Goal: Information Seeking & Learning: Check status

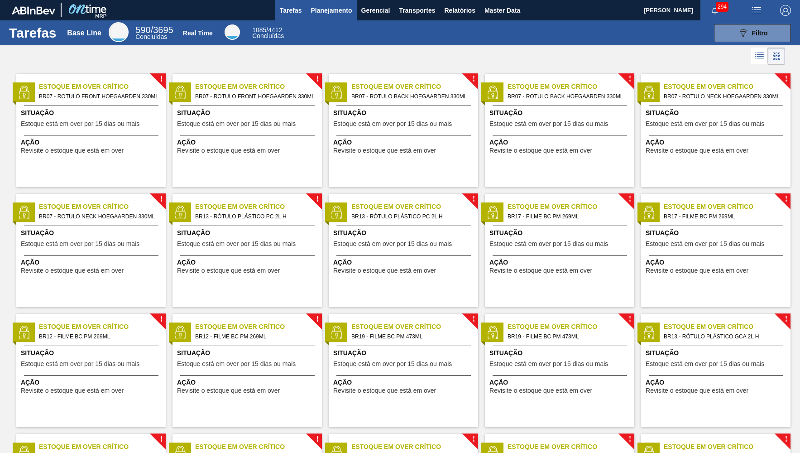
click at [333, 18] on button "Planejamento" at bounding box center [331, 10] width 50 height 20
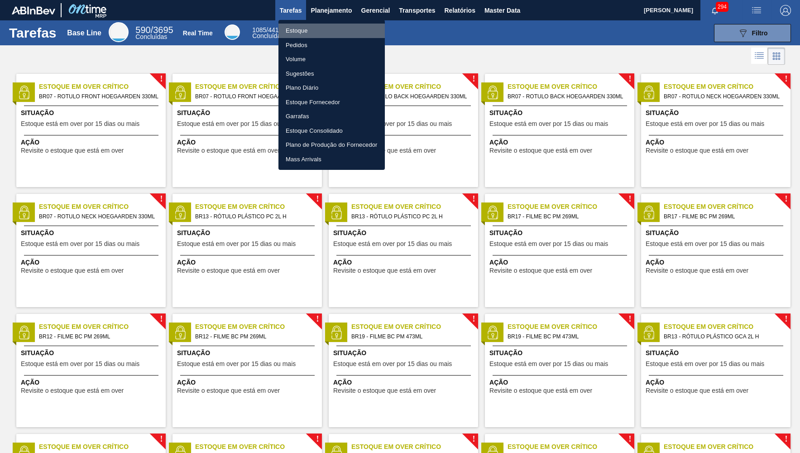
click at [325, 32] on li "Estoque" at bounding box center [332, 31] width 106 height 14
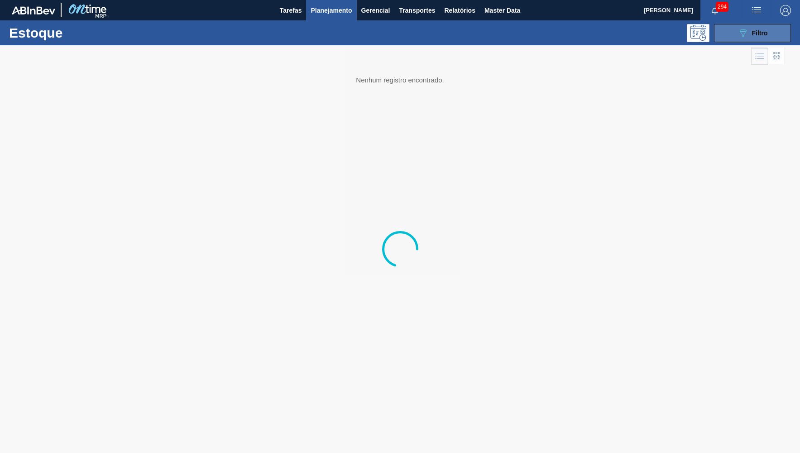
click at [765, 28] on div "089F7B8B-B2A5-4AFE-B5C0-19BA573D28AC Filtro" at bounding box center [753, 33] width 30 height 11
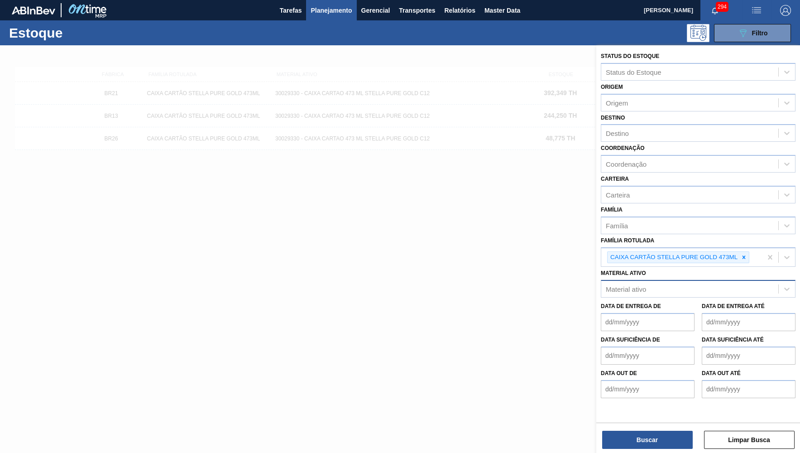
click at [747, 252] on div at bounding box center [744, 257] width 10 height 11
click at [725, 280] on div "Material ativo" at bounding box center [690, 286] width 177 height 13
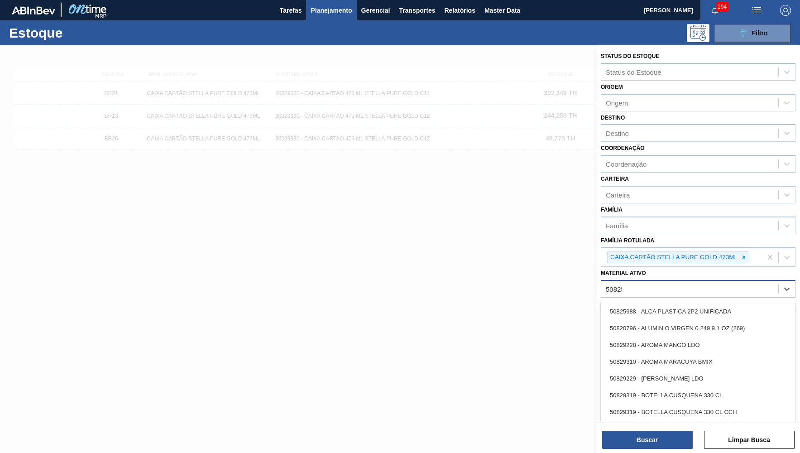
type ativo "508252"
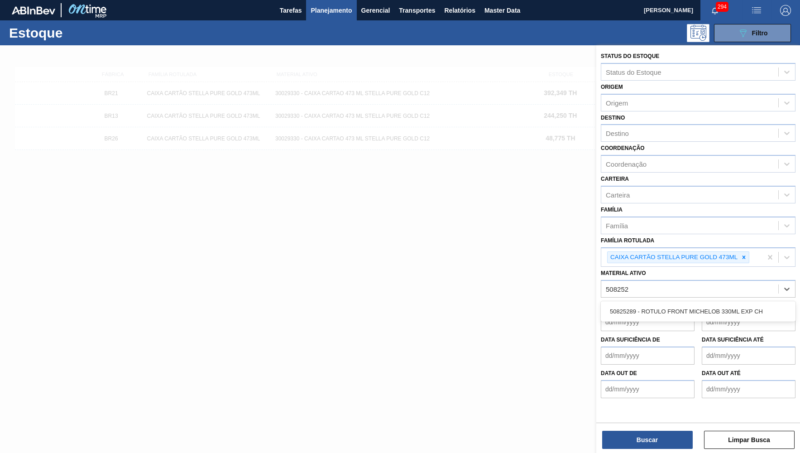
click at [755, 304] on div "50825289 - ROTULO FRONT MICHELOB 330ML EXP CH" at bounding box center [698, 311] width 195 height 20
click at [743, 303] on div "50825289 - ROTULO FRONT MICHELOB 330ML EXP CH" at bounding box center [698, 311] width 195 height 17
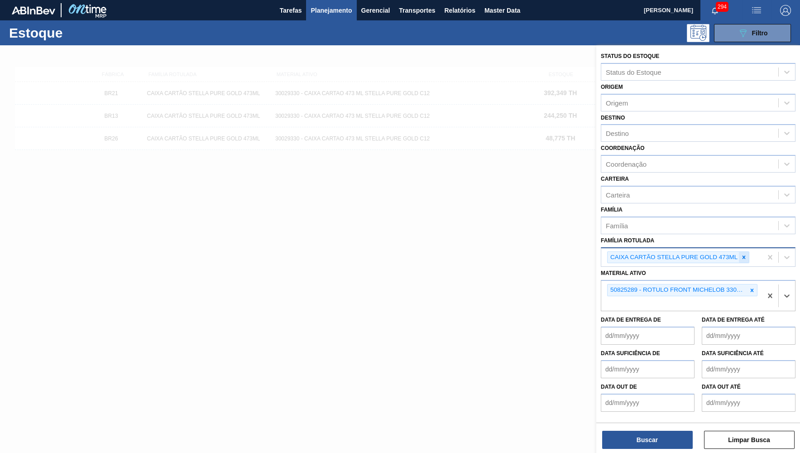
click at [748, 252] on div at bounding box center [744, 257] width 10 height 11
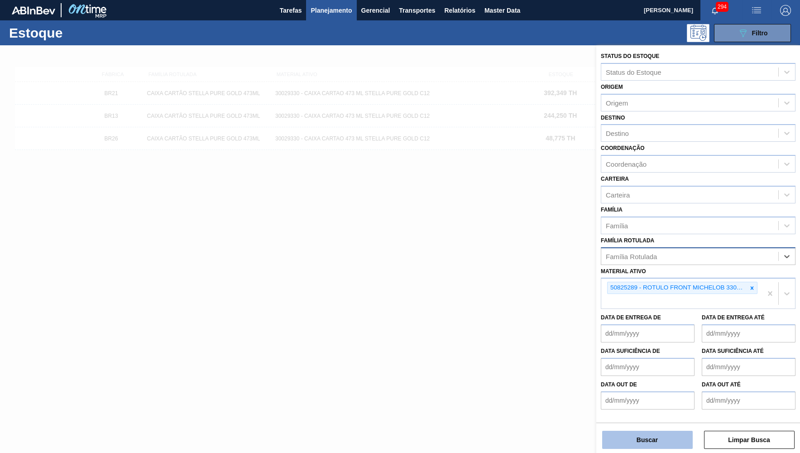
click at [631, 439] on button "Buscar" at bounding box center [648, 440] width 91 height 18
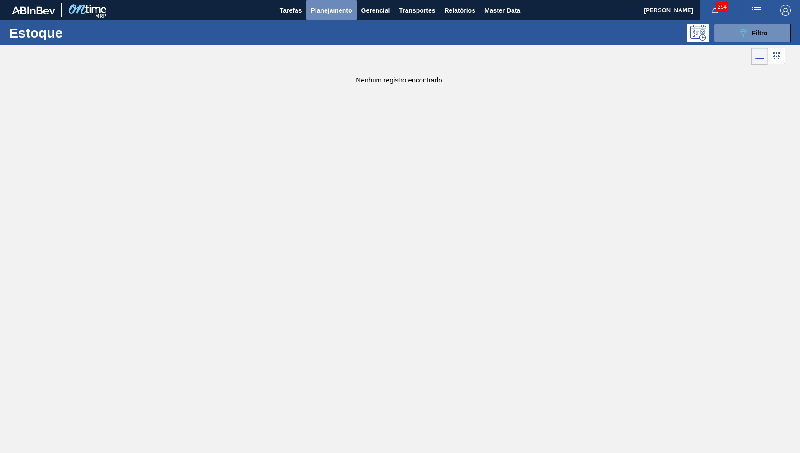
click at [325, 5] on span "Planejamento" at bounding box center [331, 10] width 41 height 11
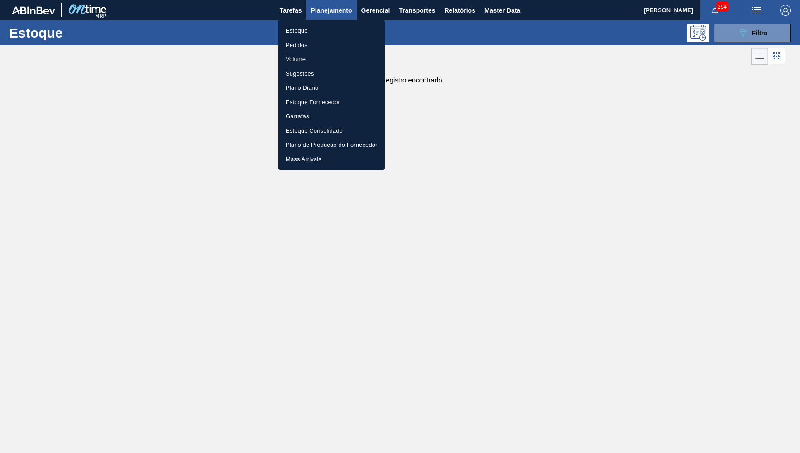
click at [764, 31] on div at bounding box center [400, 226] width 800 height 453
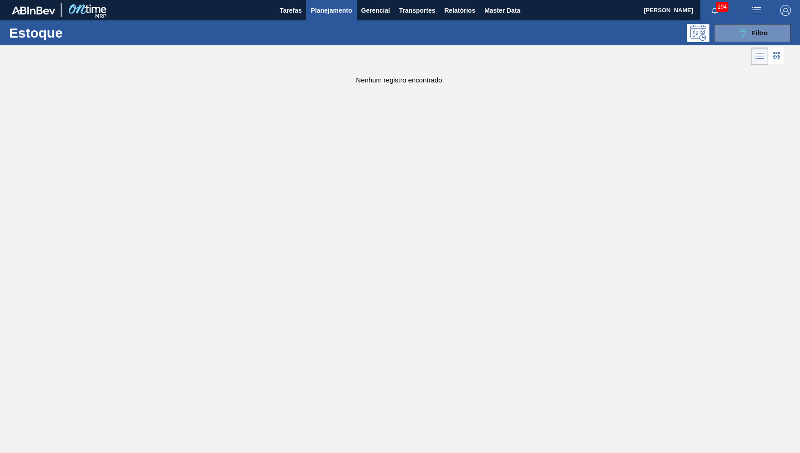
click at [755, 0] on body "Tarefas Planejamento Gerencial Transportes Relatórios Master Data [PERSON_NAME]…" at bounding box center [400, 0] width 800 height 0
click at [755, 38] on div "089F7B8B-B2A5-4AFE-B5C0-19BA573D28AC Filtro" at bounding box center [753, 33] width 30 height 11
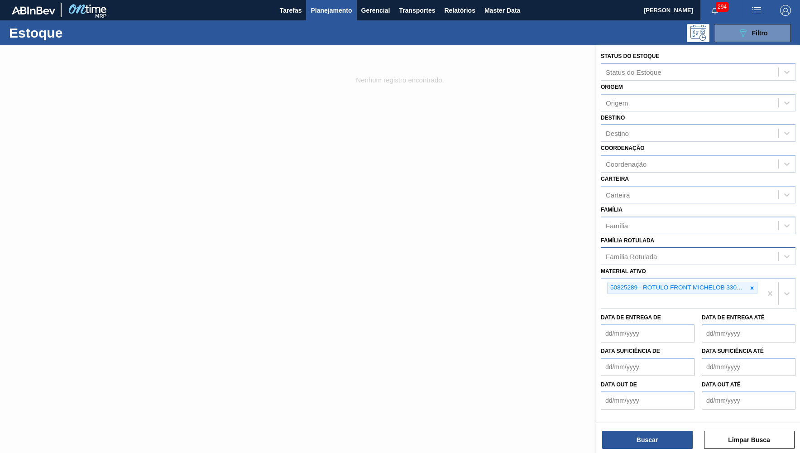
click at [786, 3] on button "button" at bounding box center [785, 10] width 29 height 20
click at [656, 437] on div at bounding box center [400, 226] width 800 height 453
click at [653, 431] on div "Buscar Limpar Busca" at bounding box center [699, 435] width 204 height 25
click at [653, 439] on button "Buscar" at bounding box center [648, 440] width 91 height 18
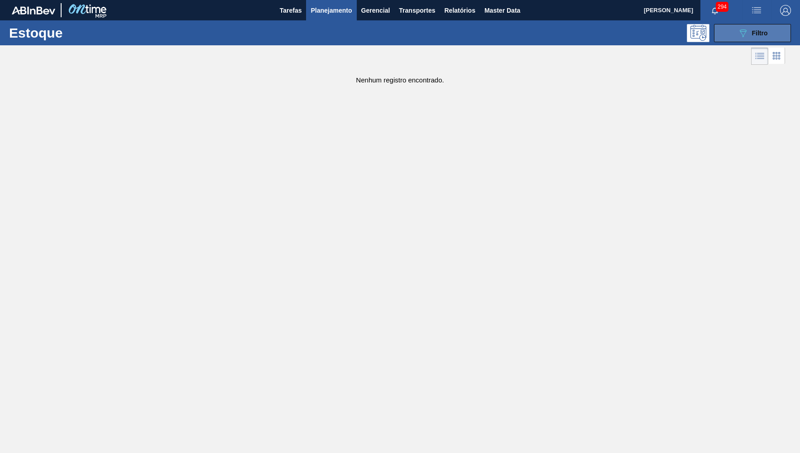
click at [742, 33] on icon at bounding box center [743, 33] width 7 height 8
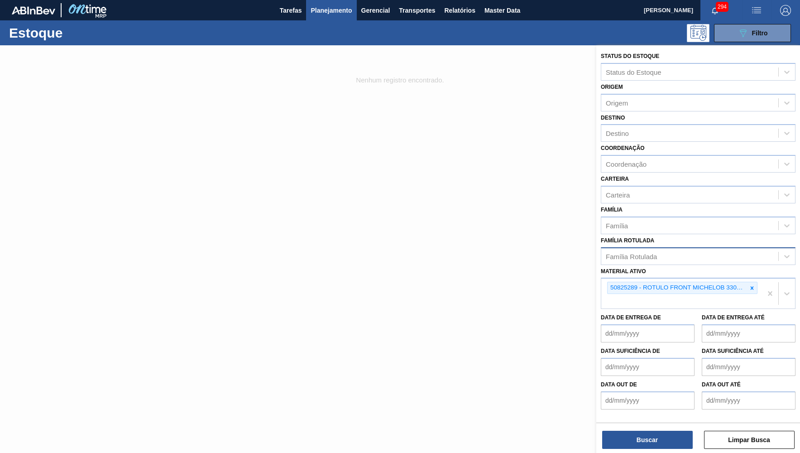
click at [761, 265] on div "Material ativo 50825289 - ROTULO FRONT MICHELOB 330ML EXP CH" at bounding box center [698, 287] width 195 height 44
click at [758, 279] on div "50825289 - ROTULO FRONT MICHELOB 330ML EXP CH" at bounding box center [682, 294] width 161 height 30
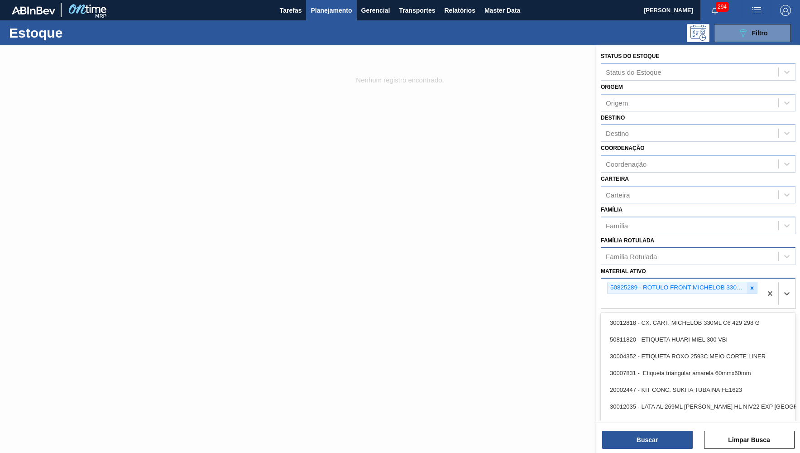
click at [751, 285] on icon at bounding box center [752, 288] width 6 height 6
paste ativo "50825289"
type ativo "50825289"
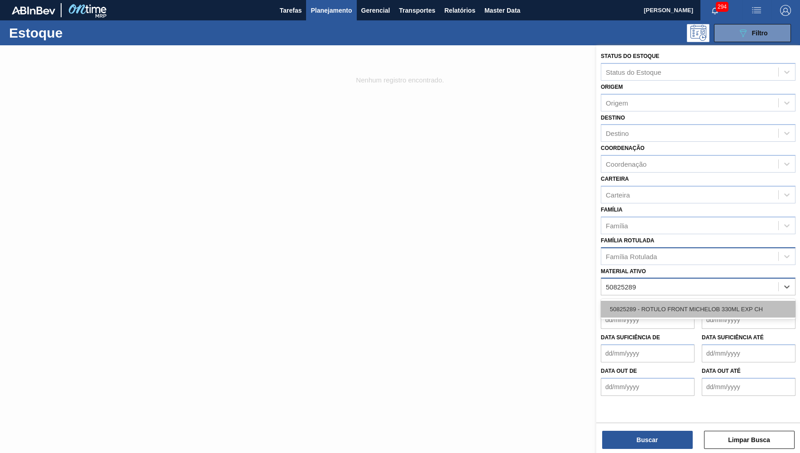
click at [703, 301] on div "50825289 - ROTULO FRONT MICHELOB 330ML EXP CH" at bounding box center [698, 309] width 195 height 17
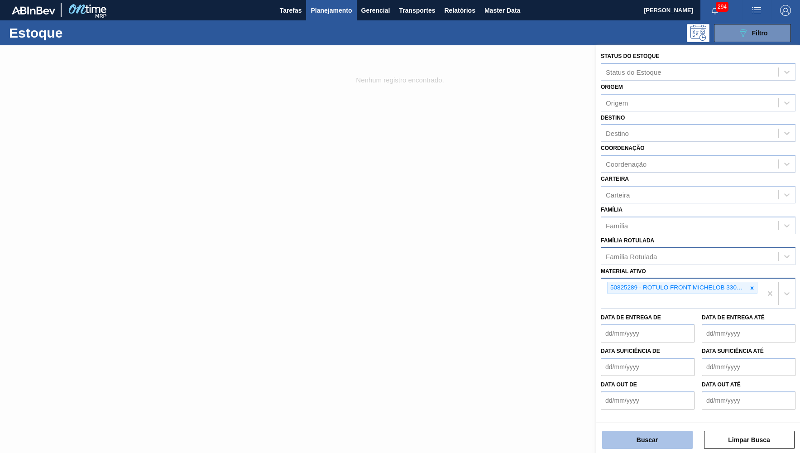
click at [627, 439] on button "Buscar" at bounding box center [648, 440] width 91 height 18
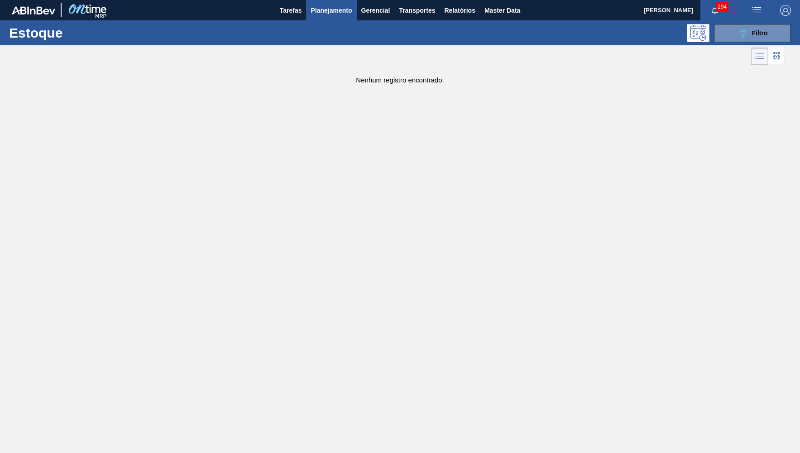
click at [333, 10] on span "Planejamento" at bounding box center [331, 10] width 41 height 11
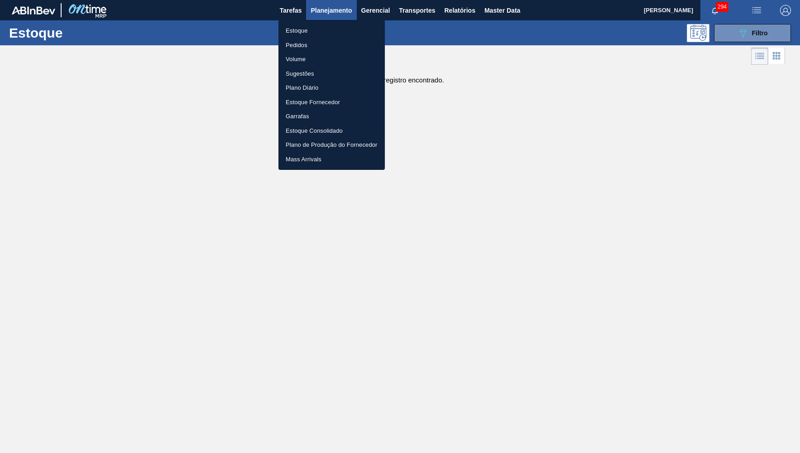
click at [312, 45] on li "Pedidos" at bounding box center [332, 45] width 106 height 14
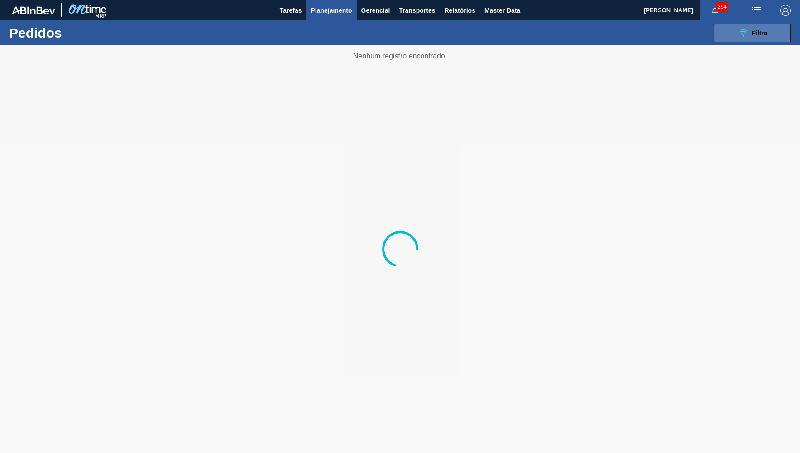
click at [743, 29] on icon "089F7B8B-B2A5-4AFE-B5C0-19BA573D28AC" at bounding box center [743, 33] width 11 height 11
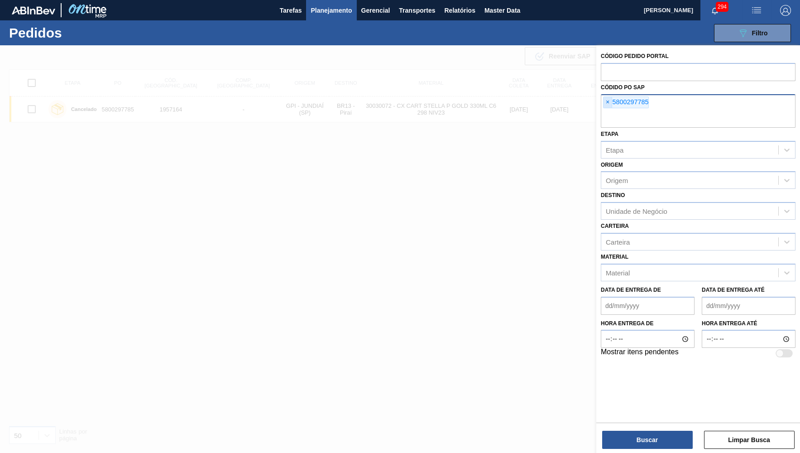
click at [607, 98] on span "×" at bounding box center [608, 102] width 9 height 11
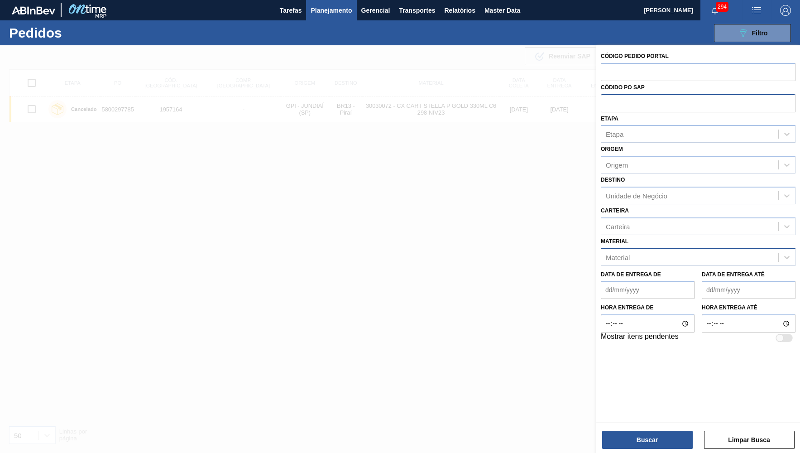
click at [653, 251] on div "Material" at bounding box center [690, 257] width 177 height 13
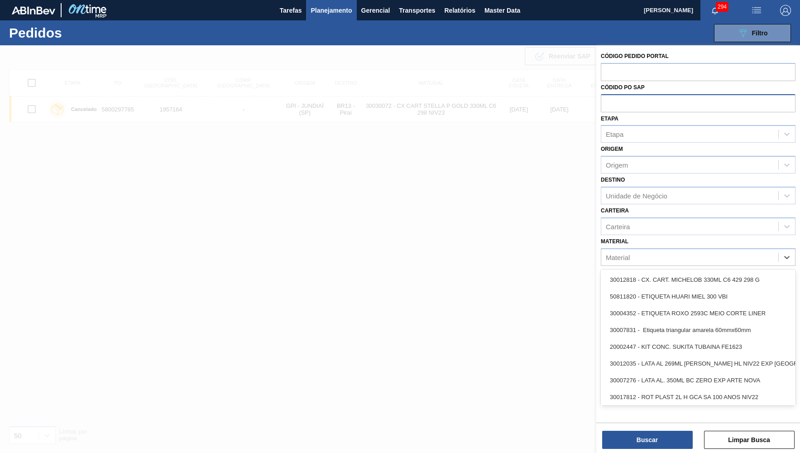
paste input "50825289"
type input "50825289"
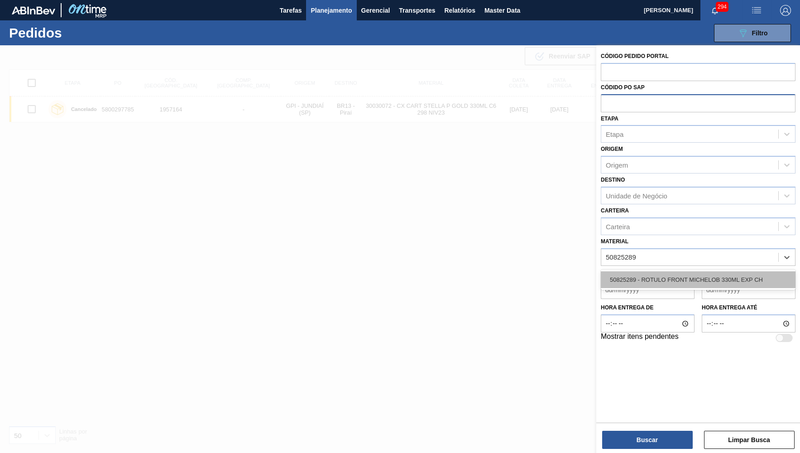
click at [660, 271] on div "50825289 - ROTULO FRONT MICHELOB 330ML EXP CH" at bounding box center [698, 279] width 195 height 17
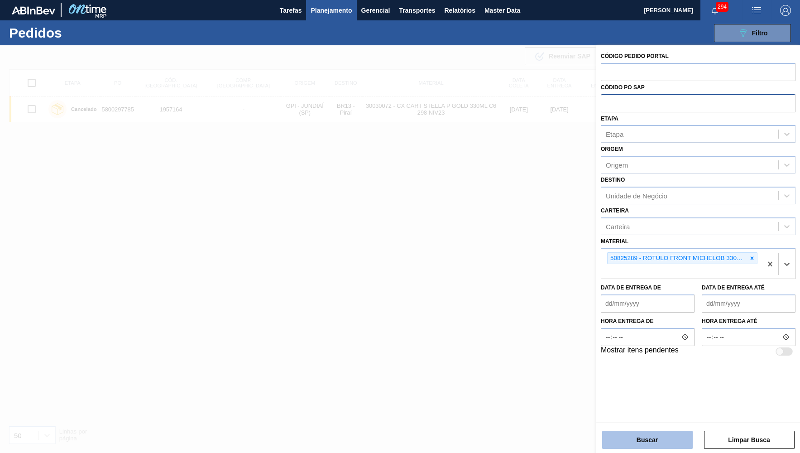
click at [643, 439] on button "Buscar" at bounding box center [648, 440] width 91 height 18
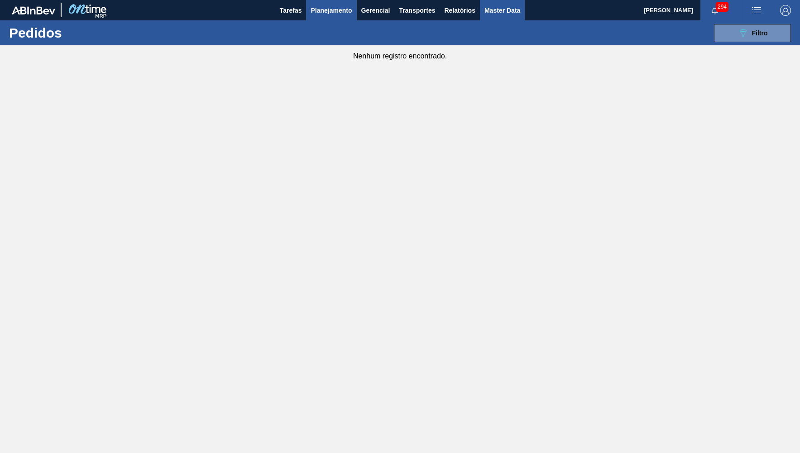
click at [519, 10] on span "Master Data" at bounding box center [503, 10] width 36 height 11
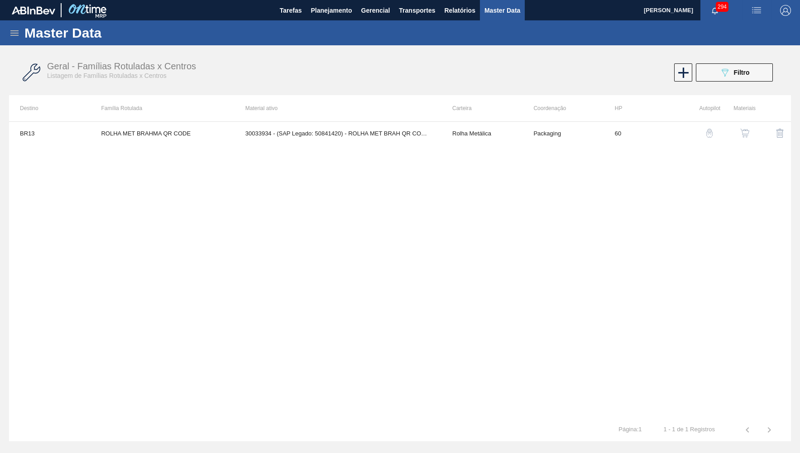
click at [20, 35] on div "Master Data" at bounding box center [400, 32] width 800 height 25
click at [719, 74] on button "089F7B8B-B2A5-4AFE-B5C0-19BA573D28AC Filtro" at bounding box center [734, 72] width 77 height 18
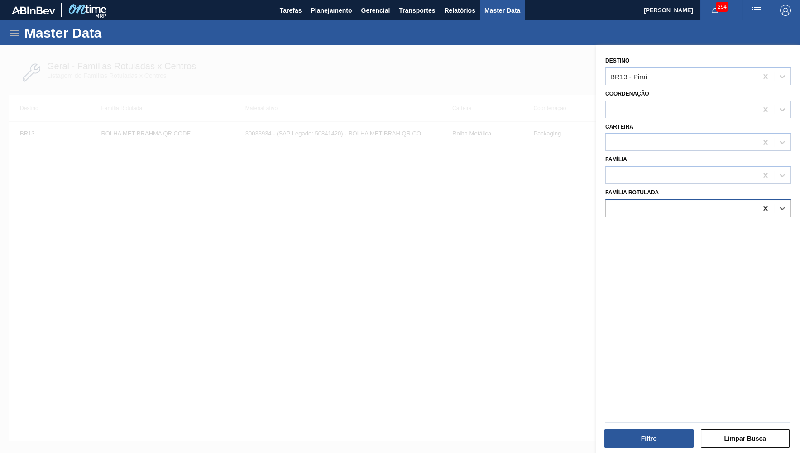
click at [769, 204] on icon at bounding box center [766, 208] width 9 height 9
drag, startPoint x: 763, startPoint y: 80, endPoint x: 752, endPoint y: 106, distance: 28.8
click at [763, 79] on div at bounding box center [766, 76] width 16 height 16
drag, startPoint x: 706, startPoint y: 188, endPoint x: 457, endPoint y: 181, distance: 249.3
click at [701, 190] on div "Família Rotulada" at bounding box center [699, 201] width 186 height 31
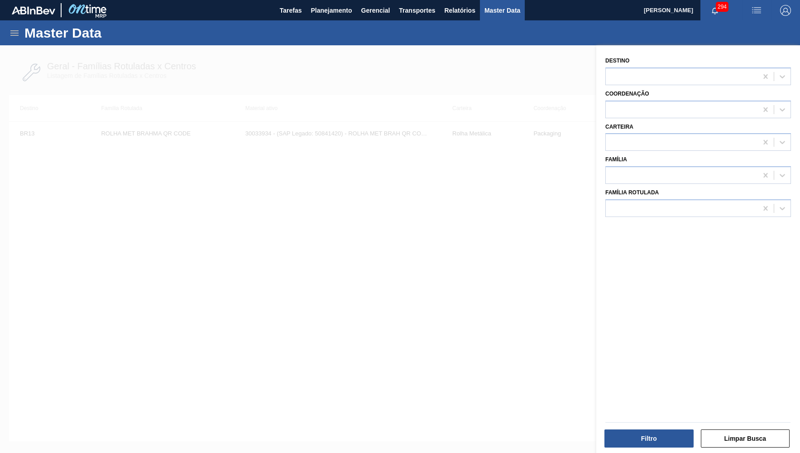
click at [354, 180] on div at bounding box center [400, 271] width 800 height 453
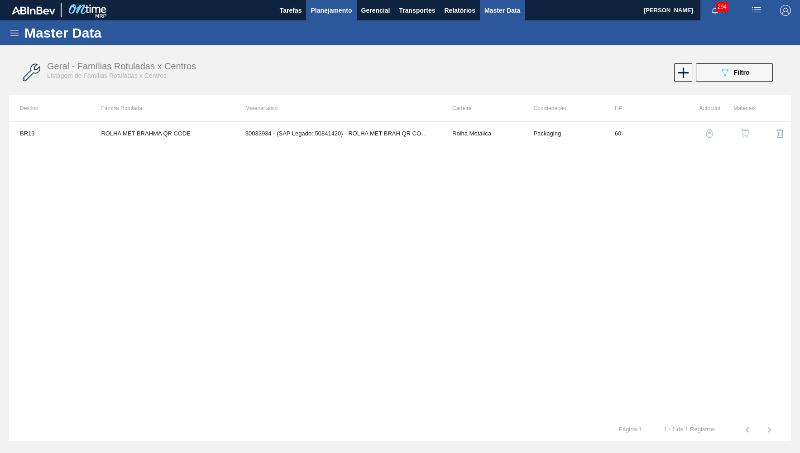
click at [329, 11] on span "Planejamento" at bounding box center [331, 10] width 41 height 11
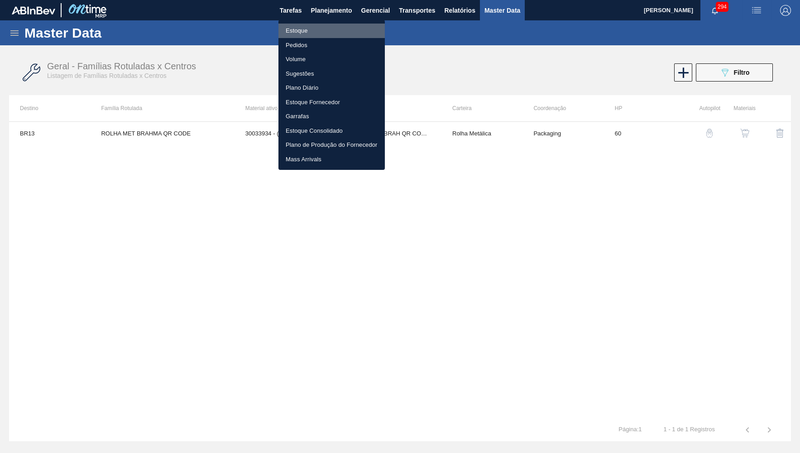
click at [303, 33] on li "Estoque" at bounding box center [332, 31] width 106 height 14
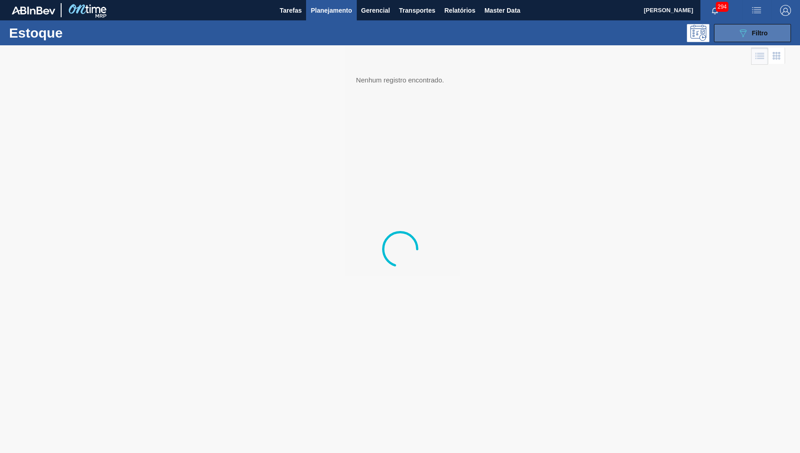
click at [759, 29] on div "089F7B8B-B2A5-4AFE-B5C0-19BA573D28AC Filtro" at bounding box center [753, 33] width 30 height 11
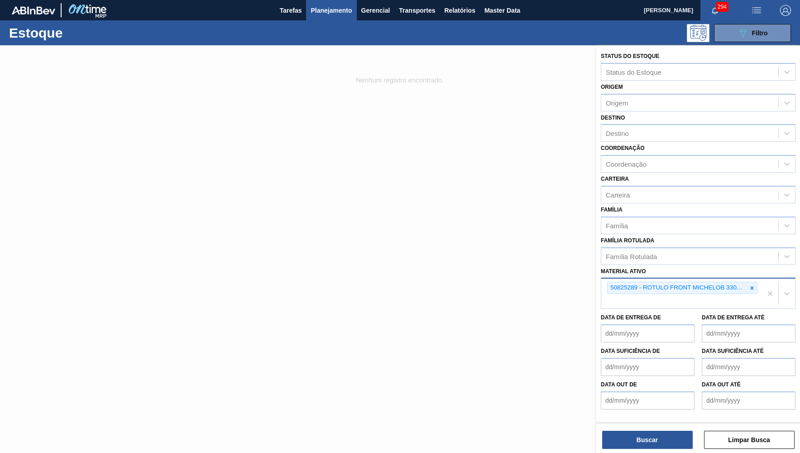
click at [743, 282] on div "50825289 - ROTULO FRONT MICHELOB 330ML EXP CH" at bounding box center [678, 287] width 140 height 11
click at [757, 282] on div at bounding box center [752, 287] width 10 height 11
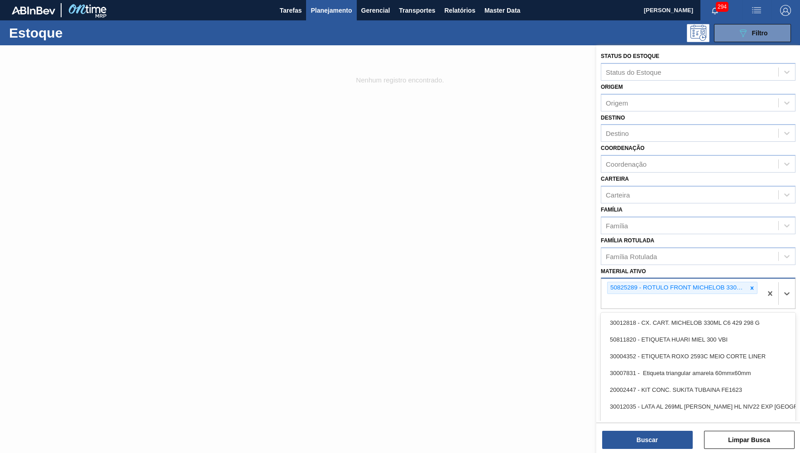
paste ativo "30030668"
type ativo "30030668"
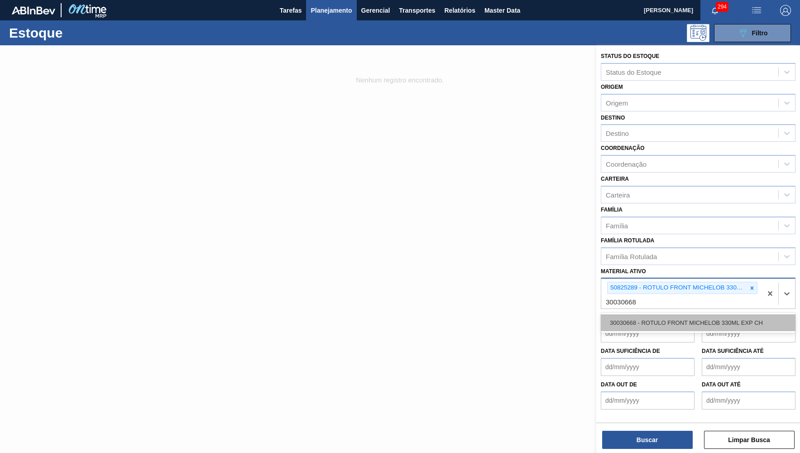
click at [687, 314] on div "30030668 - ROTULO FRONT MICHELOB 330ML EXP CH" at bounding box center [698, 322] width 195 height 17
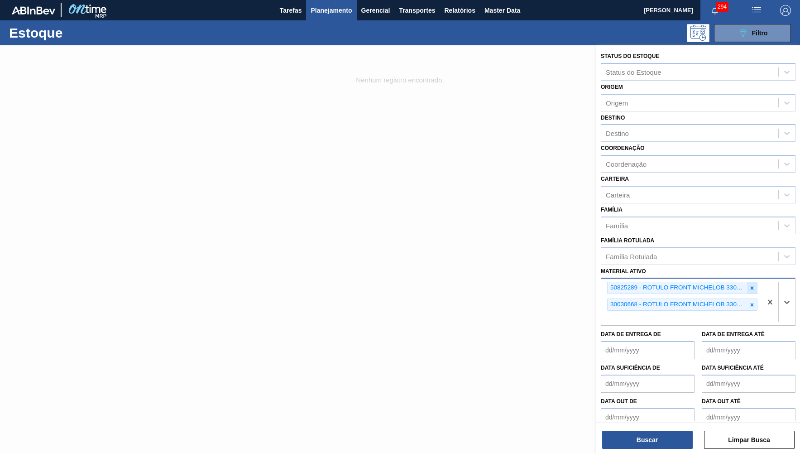
click at [752, 285] on icon at bounding box center [752, 288] width 6 height 6
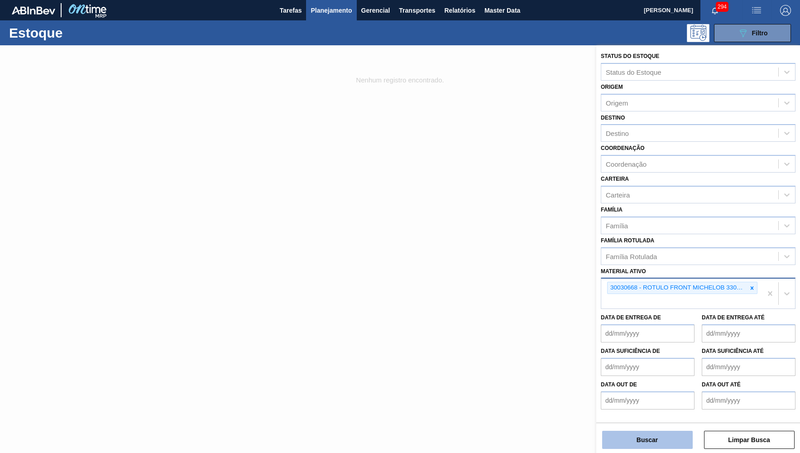
click at [651, 432] on button "Buscar" at bounding box center [648, 440] width 91 height 18
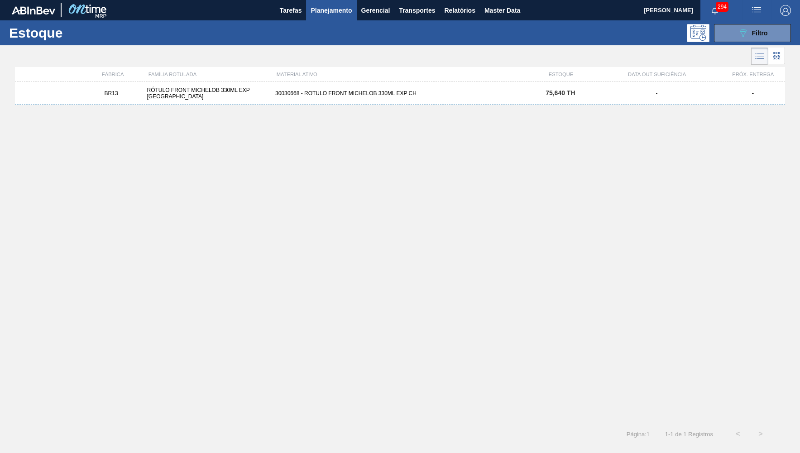
click at [400, 104] on div "BR13 RÓTULO FRONT MICHELOB 330ML EXP CHILE 30030668 - ROTULO FRONT MICHELOB 330…" at bounding box center [400, 93] width 771 height 23
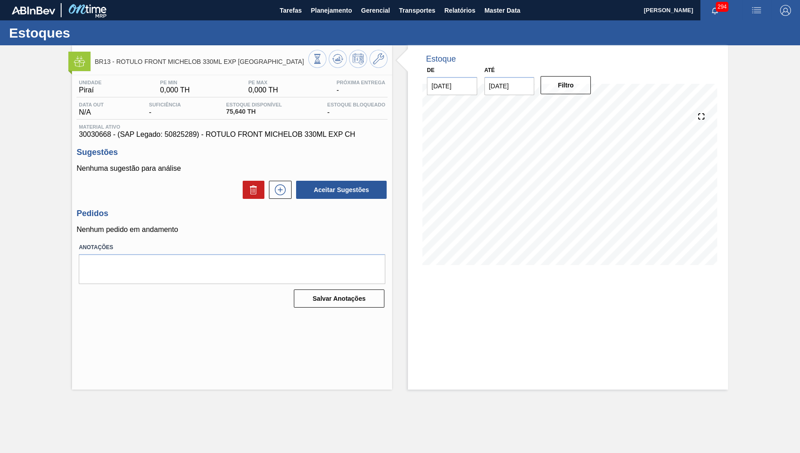
click at [208, 135] on span "30030668 - (SAP Legado: 50825289) - ROTULO FRONT MICHELOB 330ML EXP CH" at bounding box center [232, 134] width 307 height 8
click at [289, 187] on button at bounding box center [280, 190] width 23 height 18
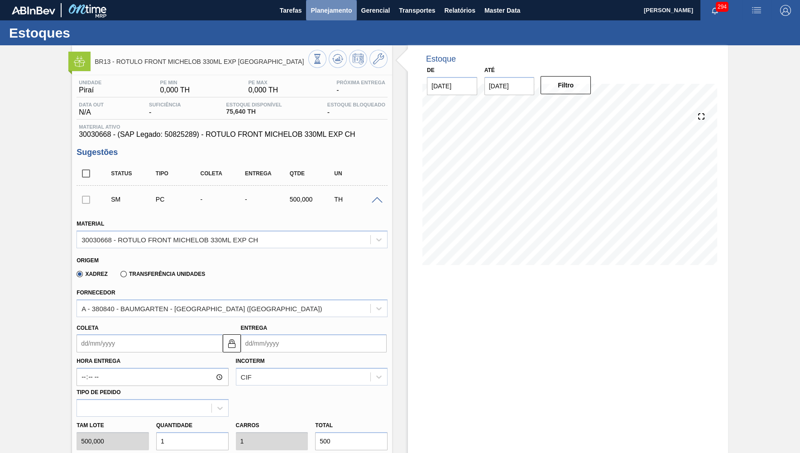
click at [327, 12] on span "Planejamento" at bounding box center [331, 10] width 41 height 11
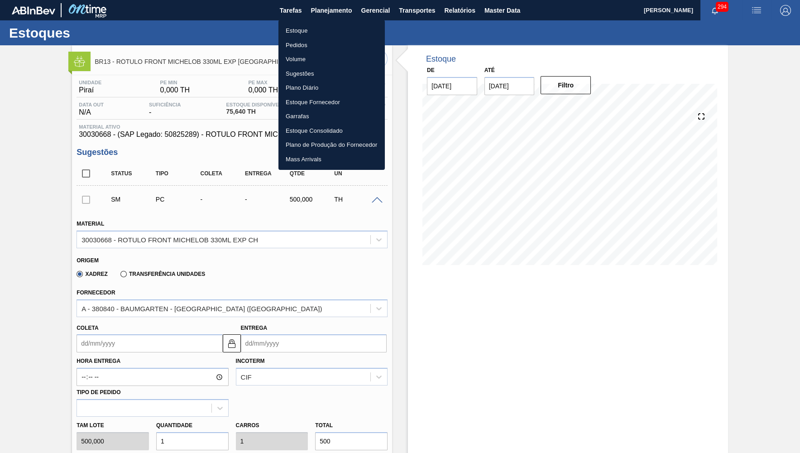
click at [312, 32] on li "Estoque" at bounding box center [332, 31] width 106 height 14
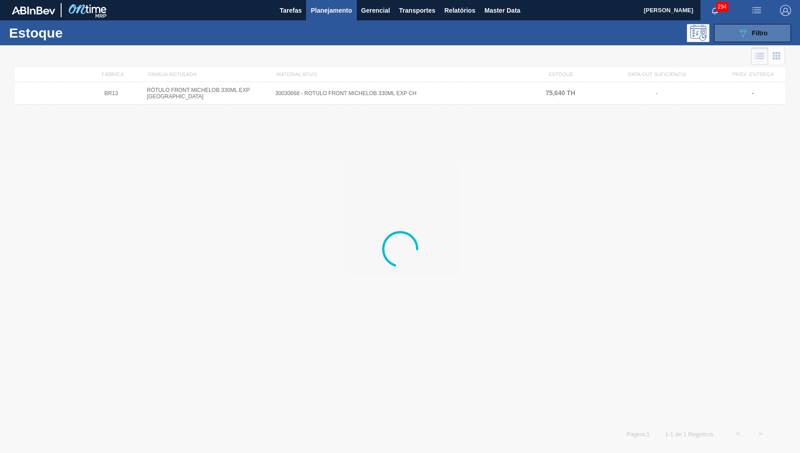
click at [770, 31] on button "089F7B8B-B2A5-4AFE-B5C0-19BA573D28AC Filtro" at bounding box center [752, 33] width 77 height 18
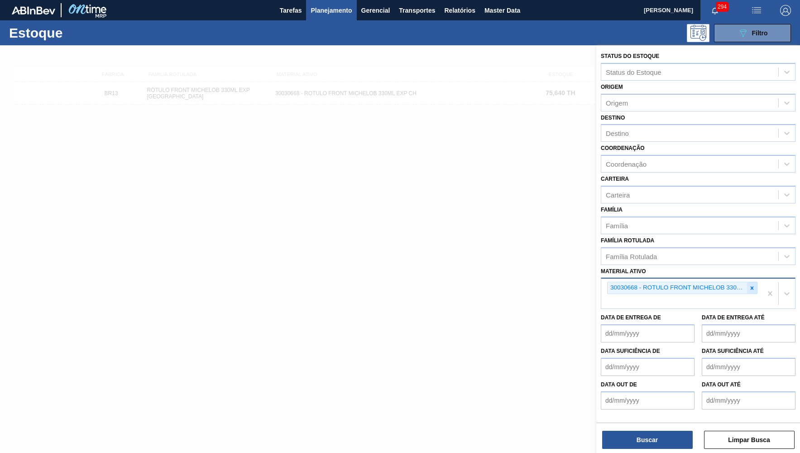
click at [753, 285] on icon at bounding box center [752, 288] width 6 height 6
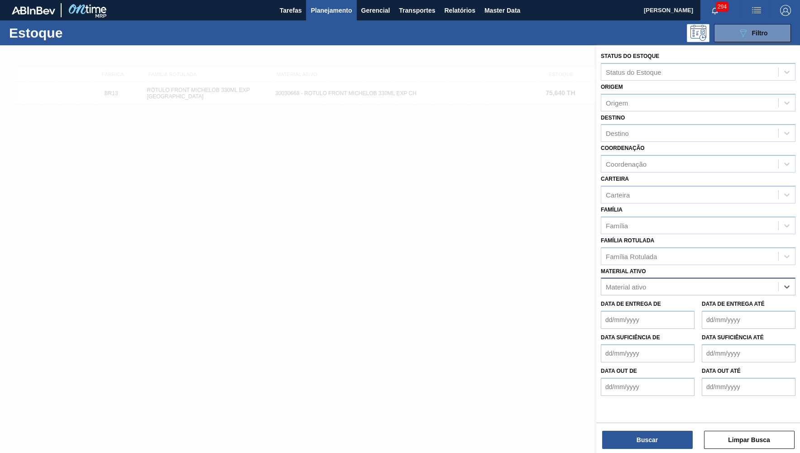
paste ativo "30018253"
type ativo "30018253"
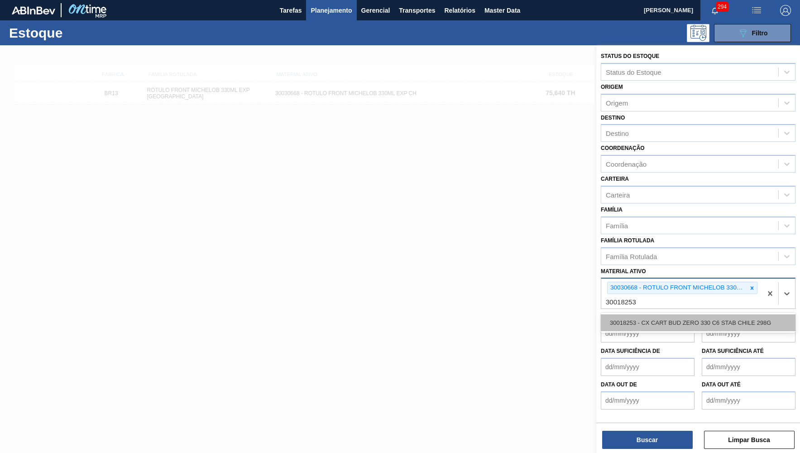
click at [673, 314] on div "30018253 - CX CART BUD ZERO 330 C6 STAB CHILE 298G" at bounding box center [698, 322] width 195 height 17
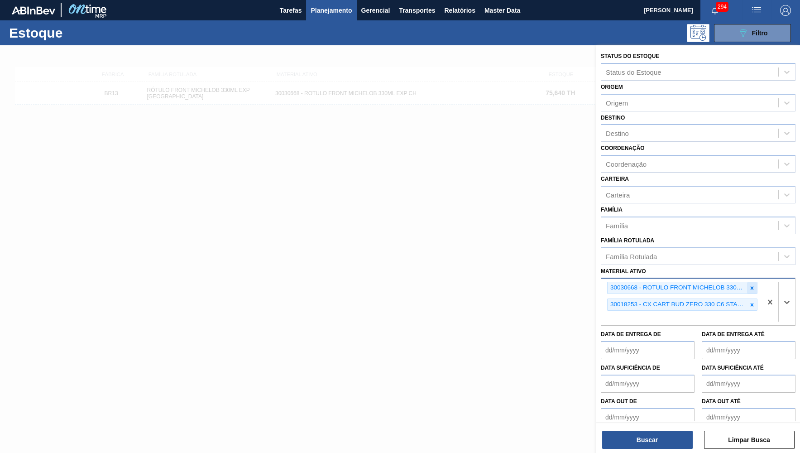
click at [754, 285] on icon at bounding box center [752, 288] width 6 height 6
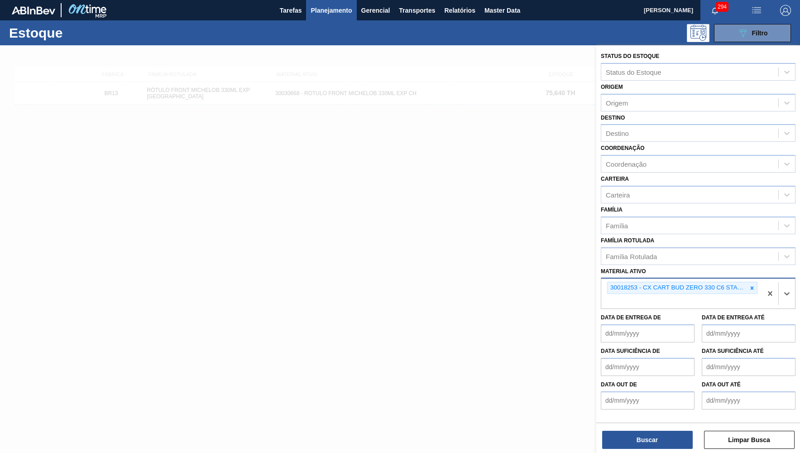
click at [672, 424] on div "Buscar Limpar Busca" at bounding box center [699, 435] width 204 height 25
click at [672, 438] on button "Buscar" at bounding box center [648, 440] width 91 height 18
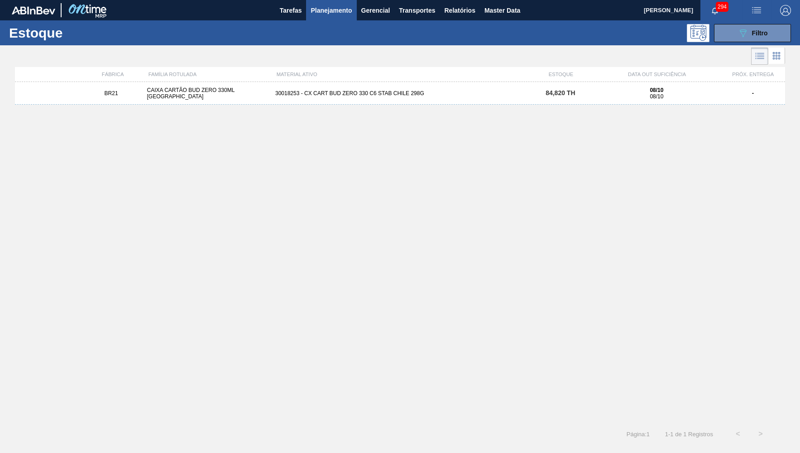
click at [369, 109] on div "BR21 CAIXA CARTÃO BUD ZERO 330ML CHILE 30018253 - CX CART BUD ZERO 330 C6 STAB …" at bounding box center [400, 249] width 771 height 335
click at [371, 101] on div "BR21 CAIXA CARTÃO BUD ZERO 330ML CHILE 30018253 - CX CART BUD ZERO 330 C6 STAB …" at bounding box center [400, 93] width 771 height 23
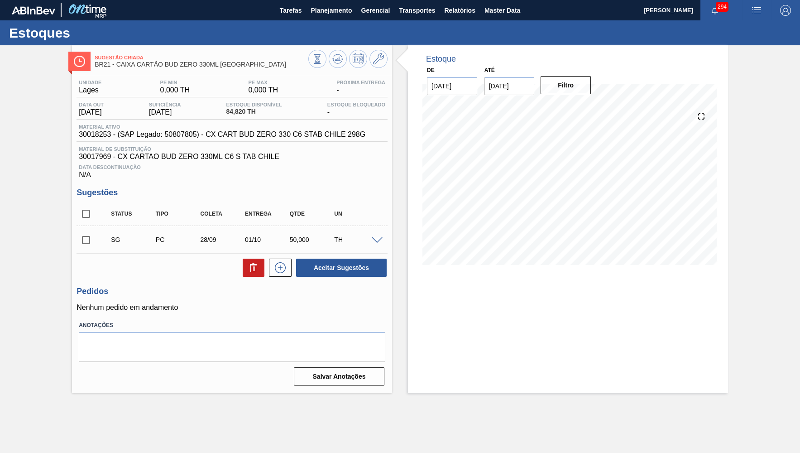
click at [380, 237] on span at bounding box center [377, 240] width 11 height 7
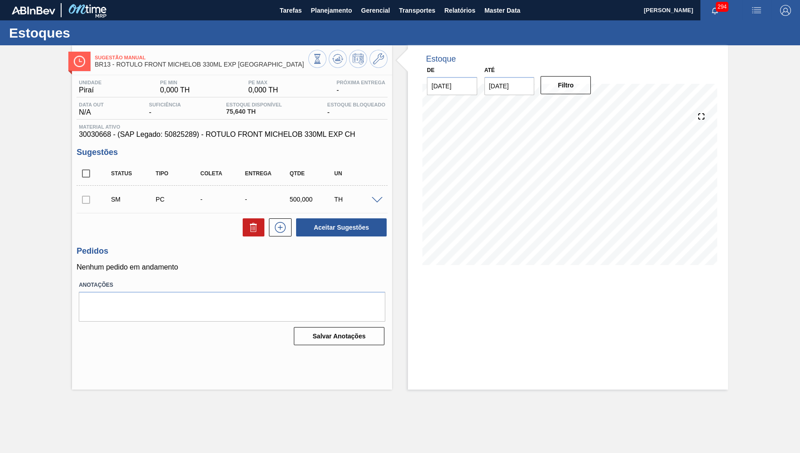
click at [231, 129] on span "Material ativo" at bounding box center [232, 126] width 307 height 5
click at [239, 135] on span "30030668 - (SAP Legado: 50825289) - ROTULO FRONT MICHELOB 330ML EXP CH" at bounding box center [232, 134] width 307 height 8
drag, startPoint x: 359, startPoint y: 13, endPoint x: 336, endPoint y: 12, distance: 23.6
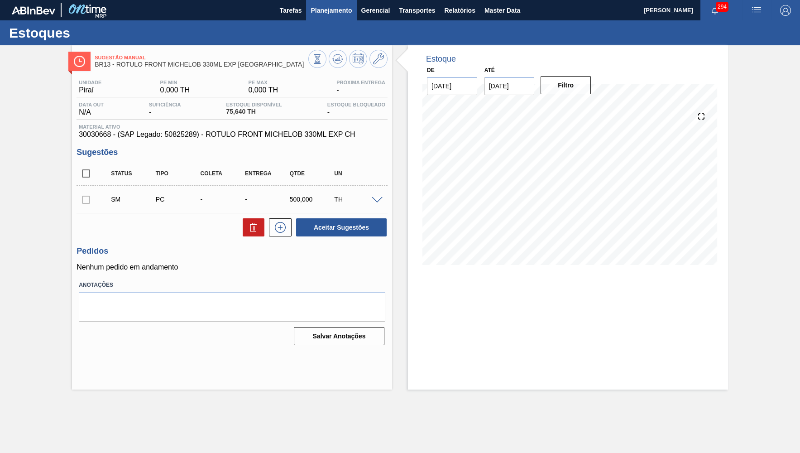
click at [336, 12] on div "Tarefas Planejamento Gerencial Transportes Relatórios Master Data" at bounding box center [400, 10] width 800 height 20
click at [336, 12] on span "Planejamento" at bounding box center [331, 10] width 41 height 11
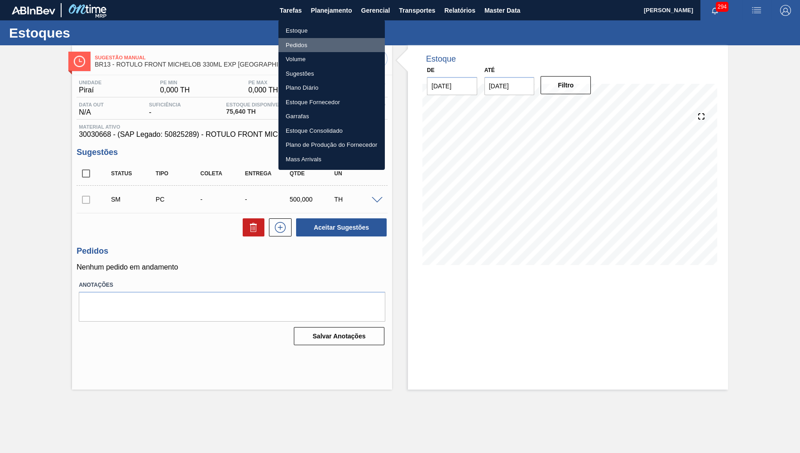
click at [308, 41] on li "Pedidos" at bounding box center [332, 45] width 106 height 14
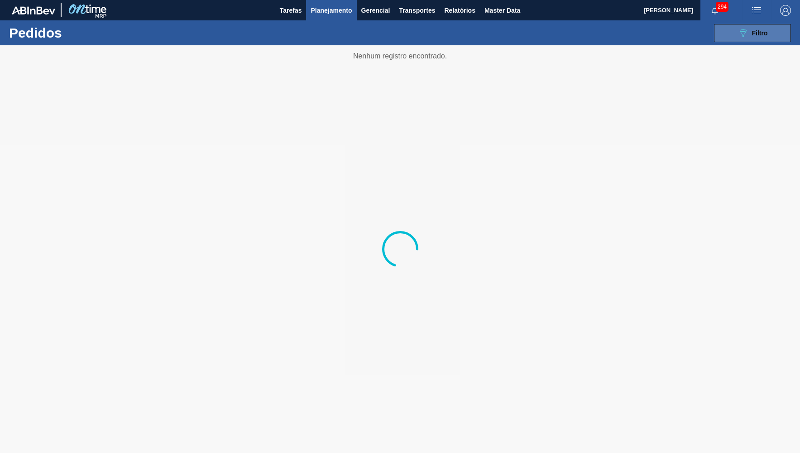
click at [743, 37] on icon at bounding box center [743, 33] width 7 height 8
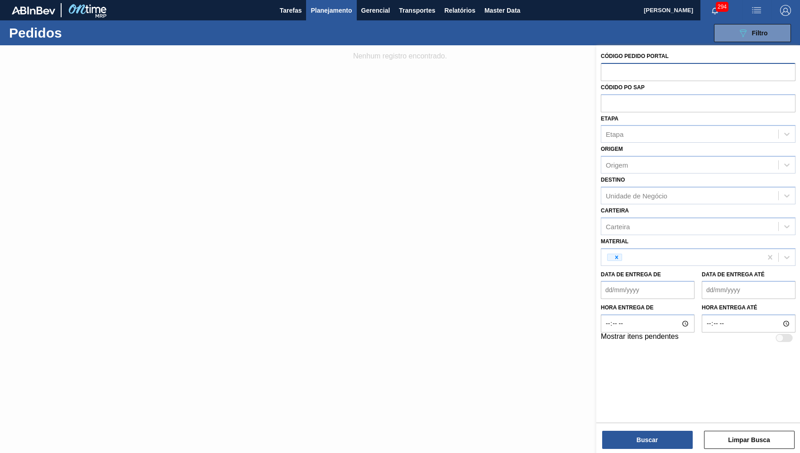
click at [630, 73] on input "text" at bounding box center [698, 71] width 195 height 17
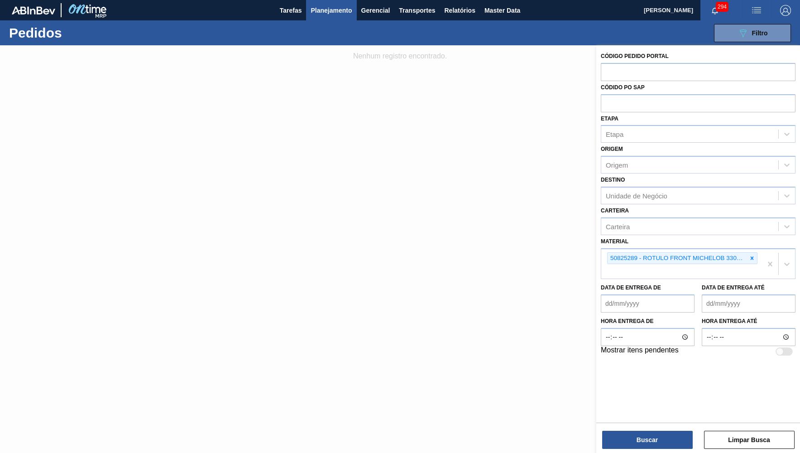
paste input "text"
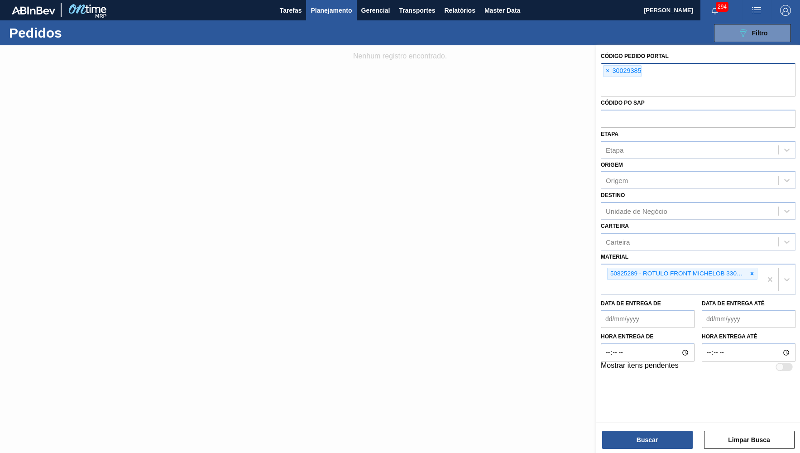
click at [613, 66] on div "× 30029385" at bounding box center [622, 71] width 39 height 12
click at [610, 66] on span "×" at bounding box center [608, 71] width 9 height 11
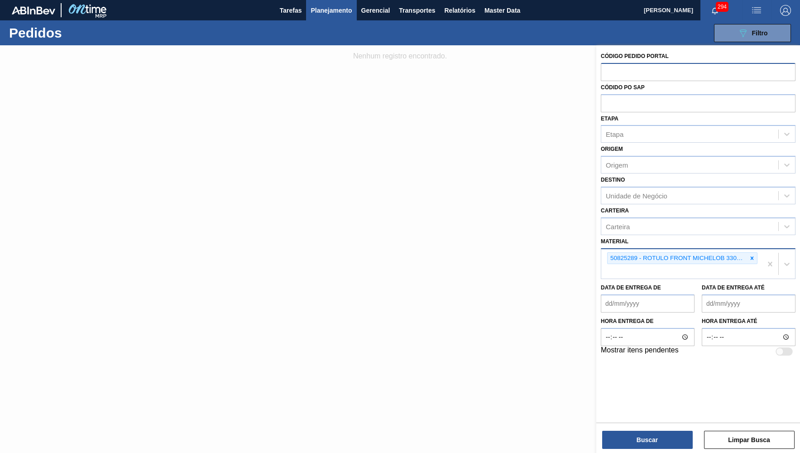
click at [752, 249] on div "50825289 - ROTULO FRONT MICHELOB 330ML EXP CH" at bounding box center [682, 264] width 161 height 30
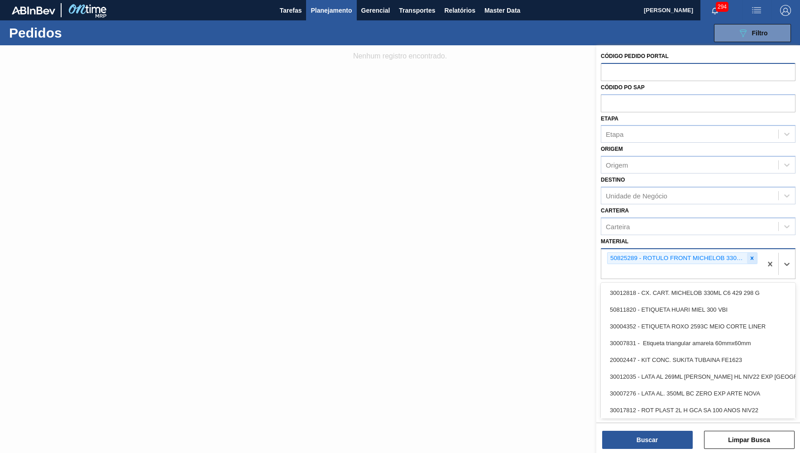
click at [755, 253] on div at bounding box center [752, 258] width 10 height 11
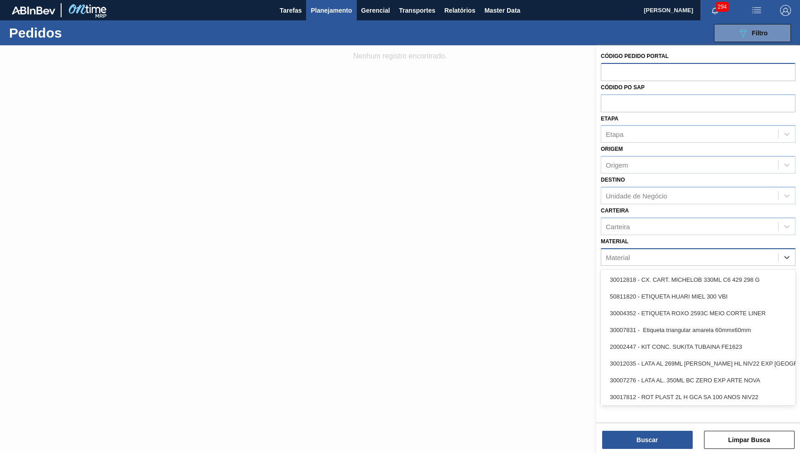
paste input "30029385"
type input "30029385"
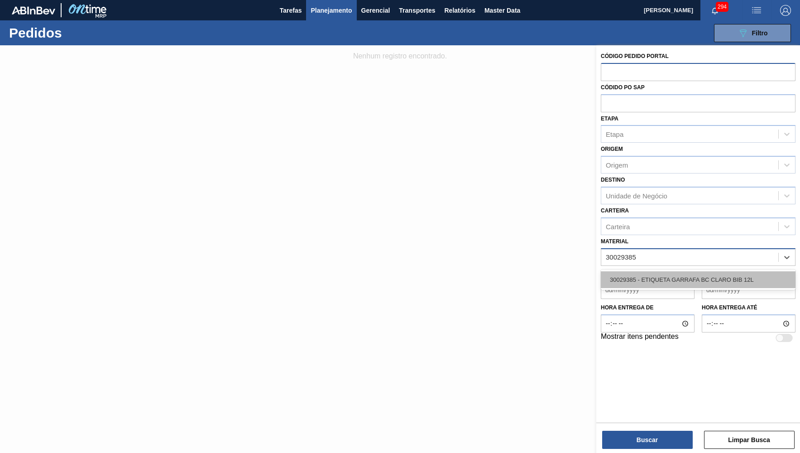
click at [725, 271] on div "30029385 - ETIQUETA GARRAFA BC CLARO BIB 12L" at bounding box center [698, 279] width 195 height 17
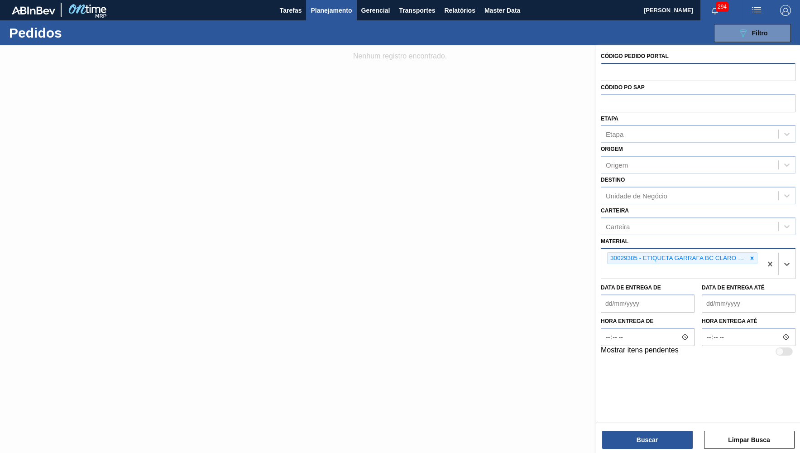
paste input "30034599"
type input "30034599"
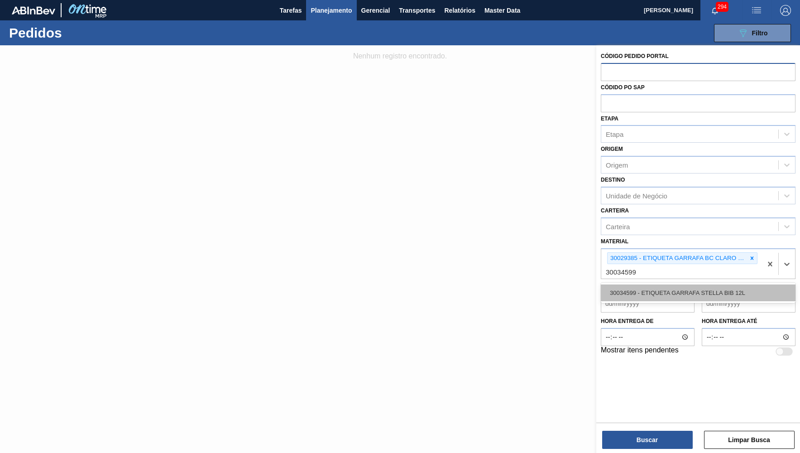
click at [741, 284] on div "30034599 - ETIQUETA GARRAFA STELLA BIB 12L" at bounding box center [698, 292] width 195 height 17
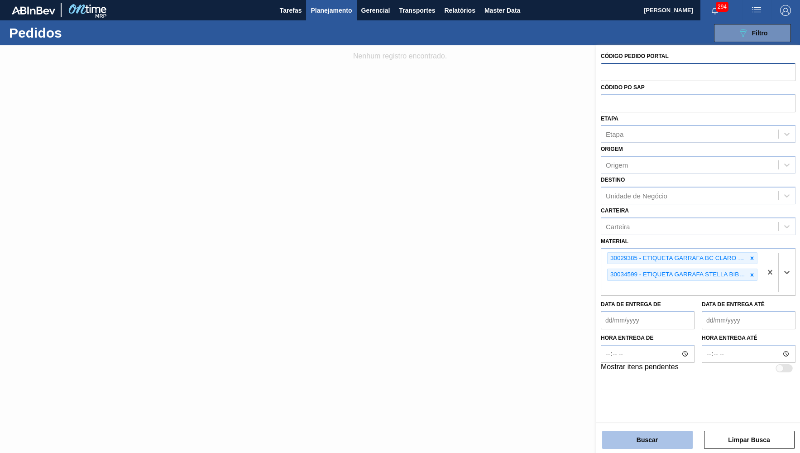
click at [666, 439] on button "Buscar" at bounding box center [648, 440] width 91 height 18
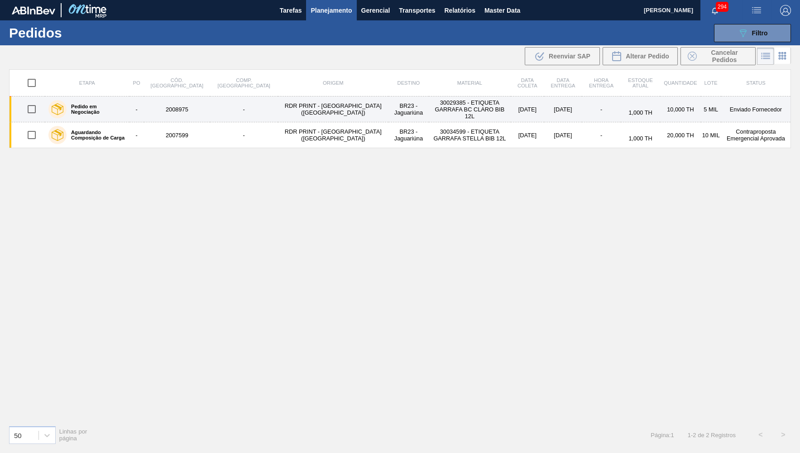
click at [429, 107] on td "30029385 - ETIQUETA GARRAFA BC CLARO BIB 12L" at bounding box center [470, 109] width 82 height 26
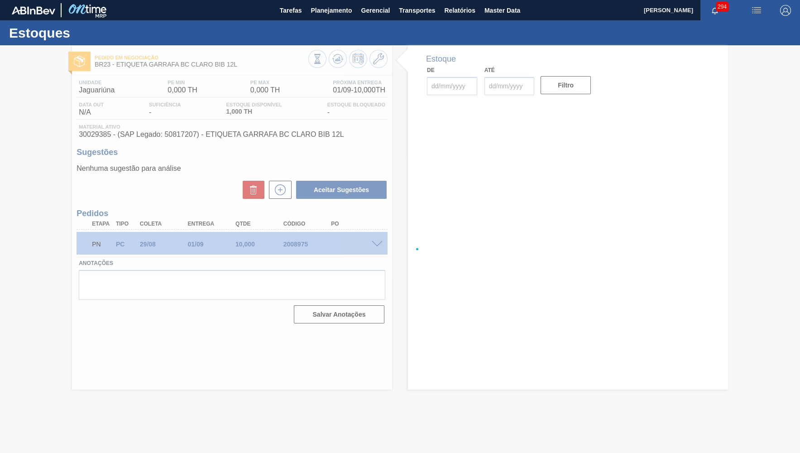
type input "[DATE]"
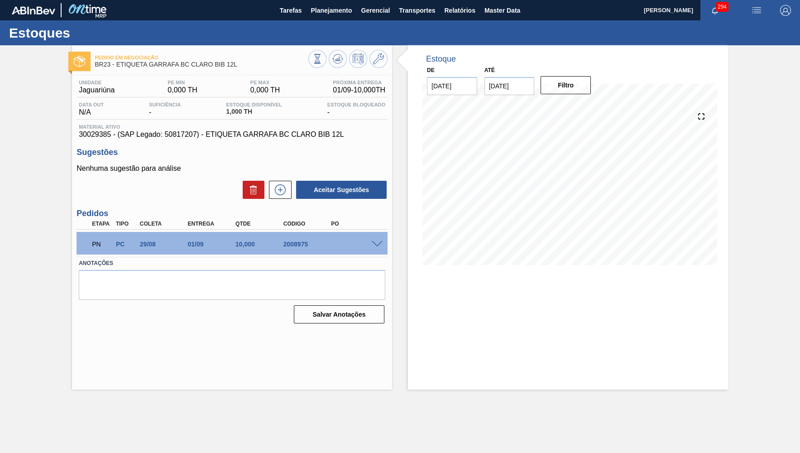
click at [380, 241] on span at bounding box center [377, 244] width 11 height 7
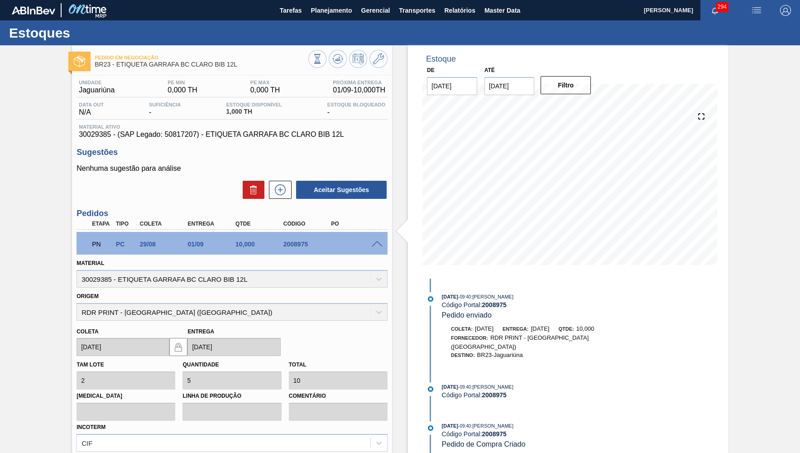
click at [378, 241] on span at bounding box center [377, 244] width 11 height 7
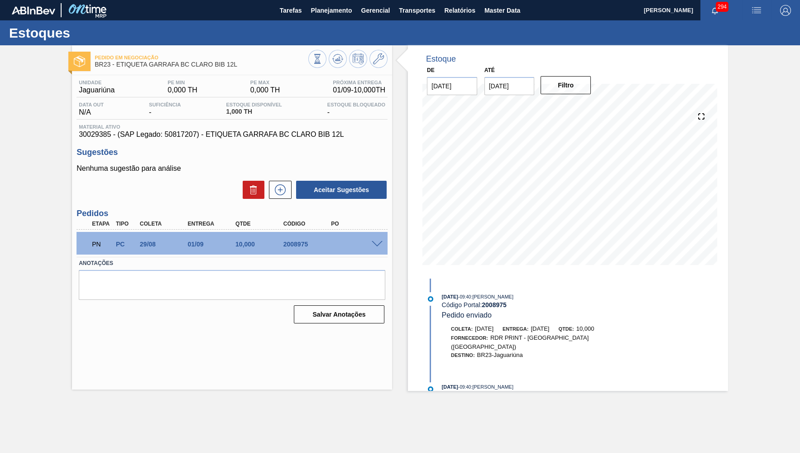
click at [123, 311] on div "Salvar Anotações" at bounding box center [232, 314] width 307 height 20
click at [381, 241] on span at bounding box center [377, 244] width 11 height 7
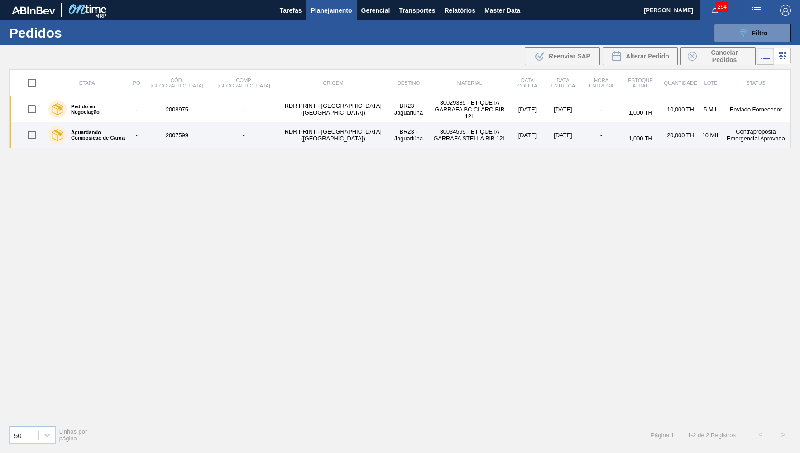
click at [429, 129] on td "30034599 - ETIQUETA GARRAFA STELLA BIB 12L" at bounding box center [470, 135] width 82 height 26
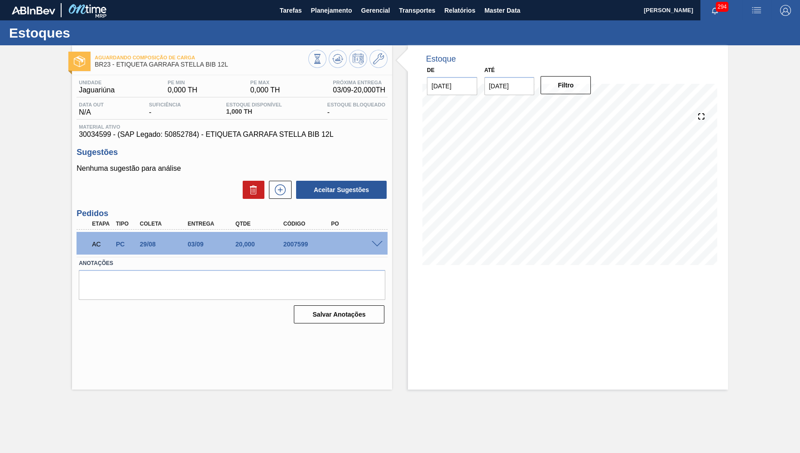
click at [372, 246] on div "AC PC 29/08 03/09 20,000 2007599" at bounding box center [229, 243] width 287 height 18
click at [383, 241] on div at bounding box center [379, 243] width 18 height 7
click at [375, 241] on span at bounding box center [377, 244] width 11 height 7
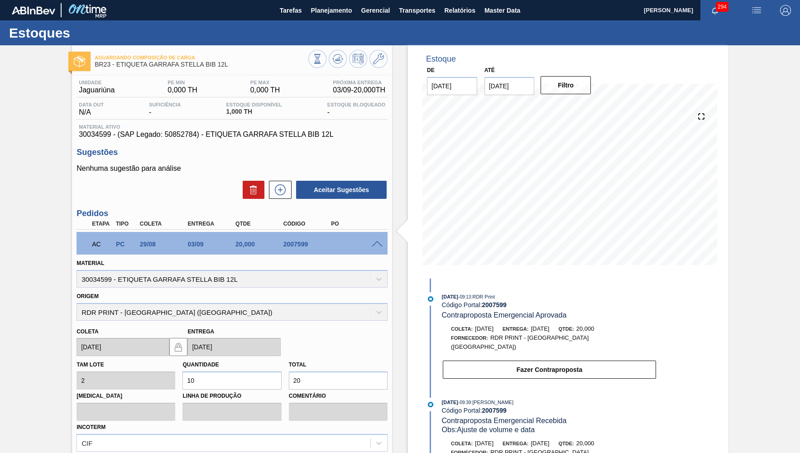
click at [742, 276] on div "Aguardando Composição de Carga BR23 - ETIQUETA GARRAFA STELLA BIB 12L Unidade J…" at bounding box center [400, 298] width 800 height 506
click at [465, 314] on span "Contraproposta Emergencial Aprovada" at bounding box center [504, 315] width 125 height 8
click at [465, 313] on span "Contraproposta Emergencial Aprovada" at bounding box center [504, 315] width 125 height 8
click at [462, 309] on div "[DATE] 09:13 : RDR Print Código Portal: 2007599 Contraproposta Emergencial Apro…" at bounding box center [549, 306] width 215 height 28
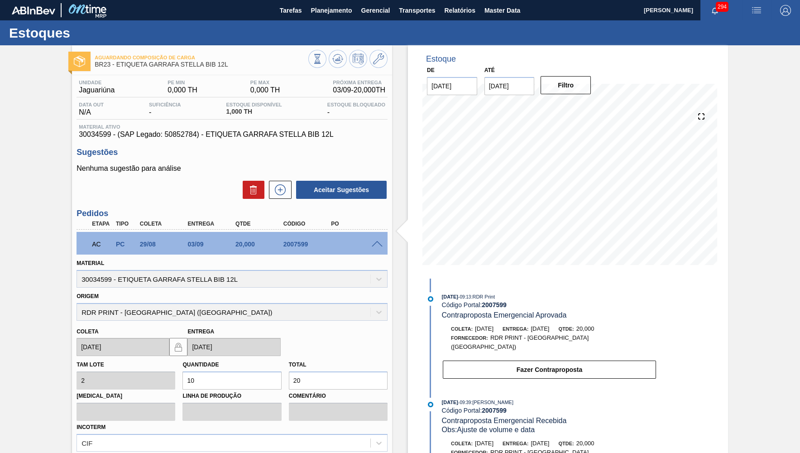
click at [366, 241] on div "AC PC 29/08 03/09 20,000 2007599" at bounding box center [229, 243] width 287 height 18
click at [377, 241] on span at bounding box center [377, 244] width 11 height 7
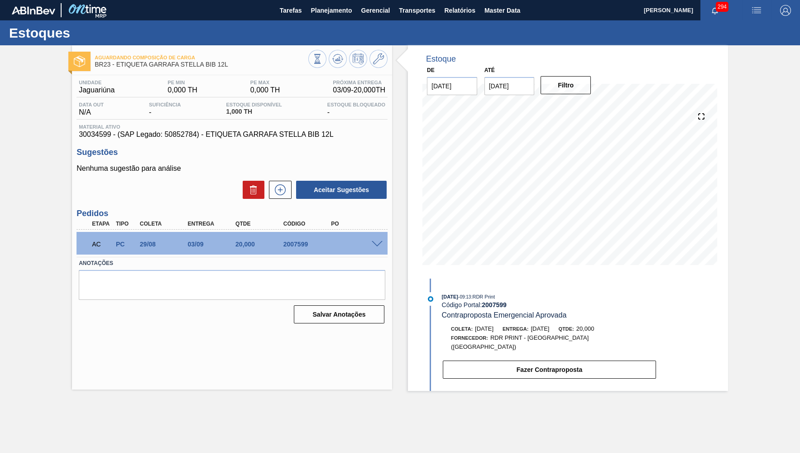
click at [204, 126] on span "Material ativo" at bounding box center [232, 126] width 307 height 5
click at [222, 135] on span "30034599 - (SAP Legado: 50852784) - ETIQUETA GARRAFA STELLA BIB 12L" at bounding box center [232, 134] width 307 height 8
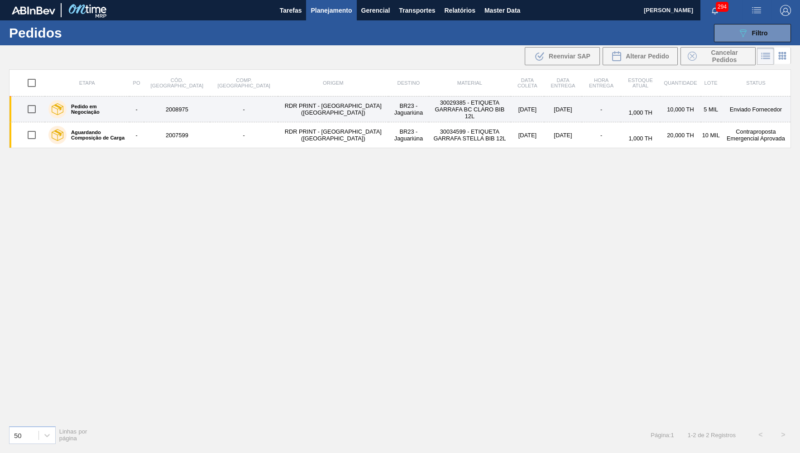
click at [429, 103] on td "30029385 - ETIQUETA GARRAFA BC CLARO BIB 12L" at bounding box center [470, 109] width 82 height 26
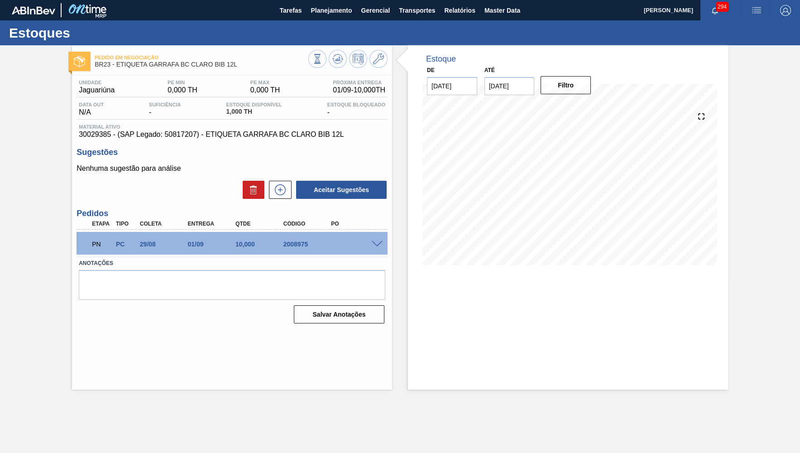
click at [169, 141] on div "Unidade Jaguariúna PE MIN 0,000 TH PE MAX 0,000 TH Próxima Entrega 01/09 - 10,0…" at bounding box center [232, 200] width 320 height 251
click at [169, 139] on div "Unidade Jaguariúna PE MIN 0,000 TH PE MAX 0,000 TH Próxima Entrega 01/09 - 10,0…" at bounding box center [232, 200] width 320 height 251
click at [162, 134] on span "30029385 - (SAP Legado: 50817207) - ETIQUETA GARRAFA BC CLARO BIB 12L" at bounding box center [232, 134] width 307 height 8
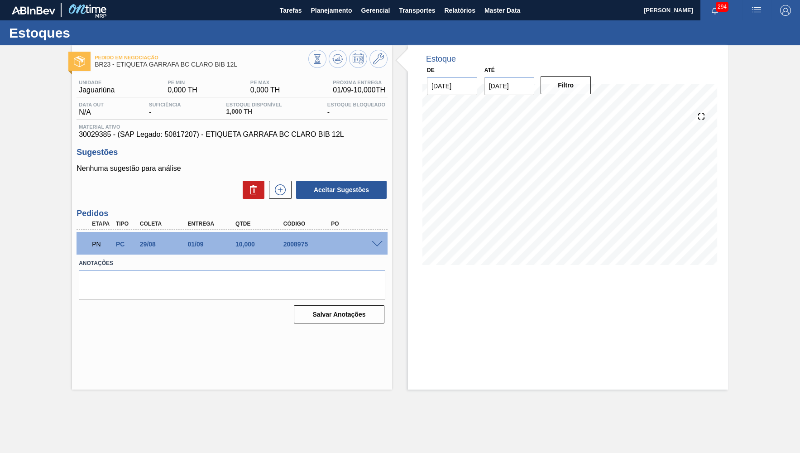
drag, startPoint x: 162, startPoint y: 134, endPoint x: 170, endPoint y: 136, distance: 8.2
click at [170, 136] on span "30029385 - (SAP Legado: 50817207) - ETIQUETA GARRAFA BC CLARO BIB 12L" at bounding box center [232, 134] width 307 height 8
click at [227, 140] on div "Unidade Jaguariúna PE MIN 0,000 TH PE MAX 0,000 TH Próxima Entrega 01/09 - 10,0…" at bounding box center [232, 200] width 320 height 251
click at [227, 135] on span "30029385 - (SAP Legado: 50817207) - ETIQUETA GARRAFA BC CLARO BIB 12L" at bounding box center [232, 134] width 307 height 8
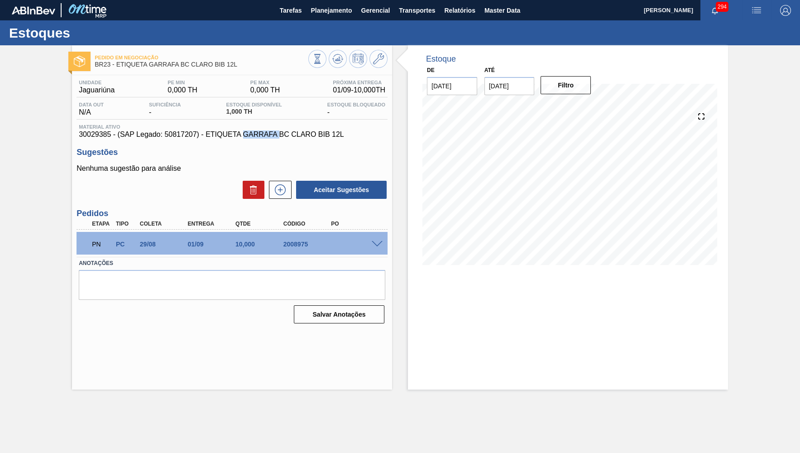
click at [227, 135] on span "30029385 - (SAP Legado: 50817207) - ETIQUETA GARRAFA BC CLARO BIB 12L" at bounding box center [232, 134] width 307 height 8
click at [249, 133] on span "30029385 - (SAP Legado: 50817207) - ETIQUETA GARRAFA BC CLARO BIB 12L" at bounding box center [232, 134] width 307 height 8
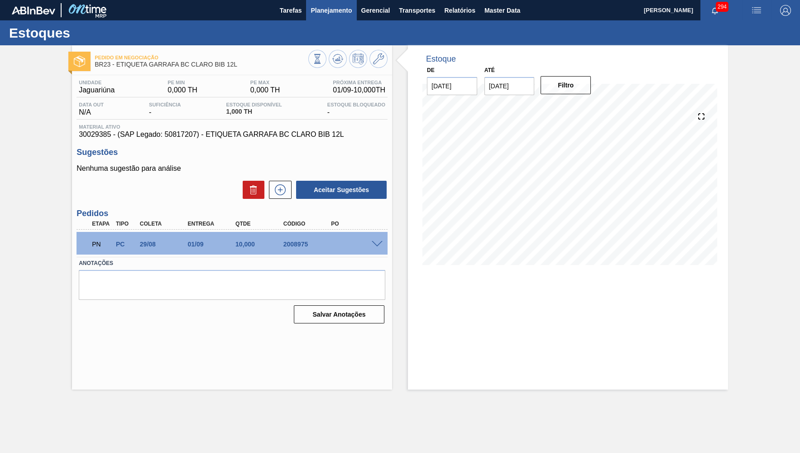
click at [335, 4] on button "Planejamento" at bounding box center [331, 10] width 50 height 20
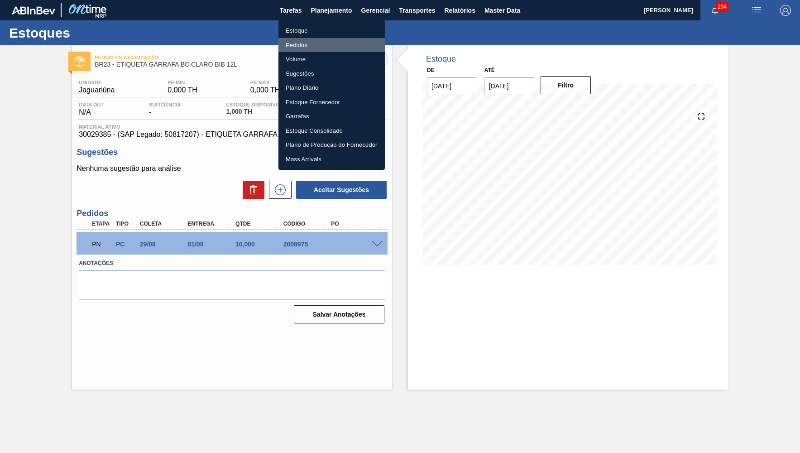
drag, startPoint x: 304, startPoint y: 48, endPoint x: 328, endPoint y: 62, distance: 27.0
click at [305, 48] on li "Pedidos" at bounding box center [332, 45] width 106 height 14
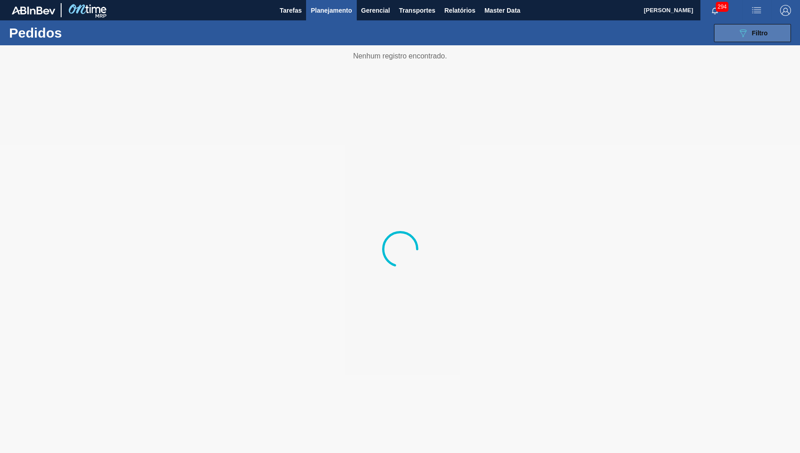
click at [750, 32] on div "089F7B8B-B2A5-4AFE-B5C0-19BA573D28AC Filtro" at bounding box center [753, 33] width 30 height 11
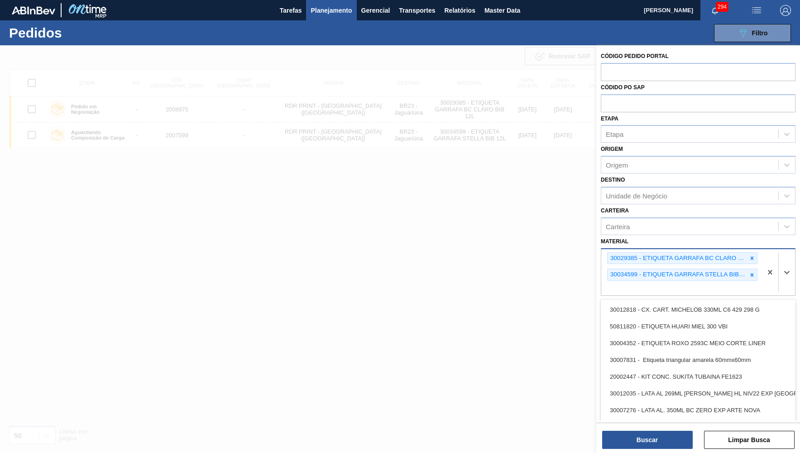
click at [641, 253] on div "30029385 - ETIQUETA GARRAFA BC CLARO BIB 12L" at bounding box center [678, 258] width 140 height 11
click at [754, 255] on icon at bounding box center [752, 258] width 6 height 6
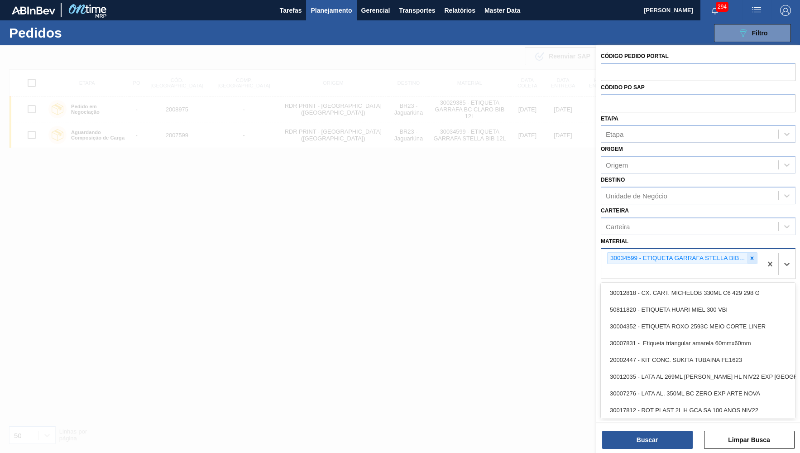
click at [752, 255] on icon at bounding box center [752, 258] width 6 height 6
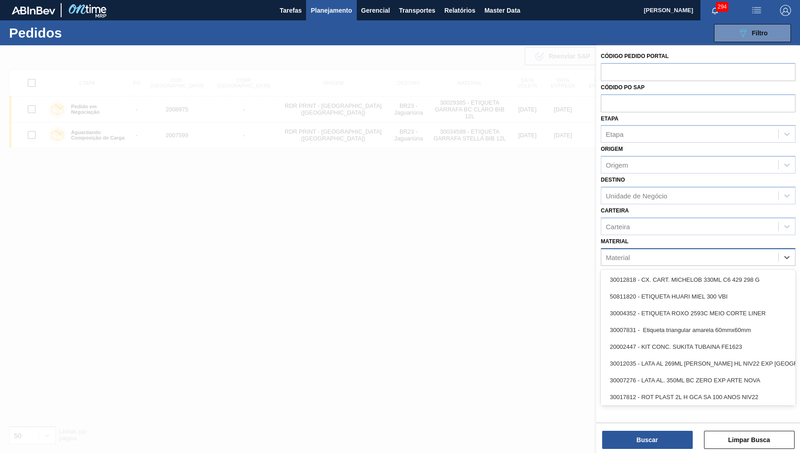
click at [659, 235] on div "Material option 30034599 - ETIQUETA GARRAFA STELLA BIB 12L, deselected. option …" at bounding box center [698, 250] width 195 height 31
